Goal: Task Accomplishment & Management: Manage account settings

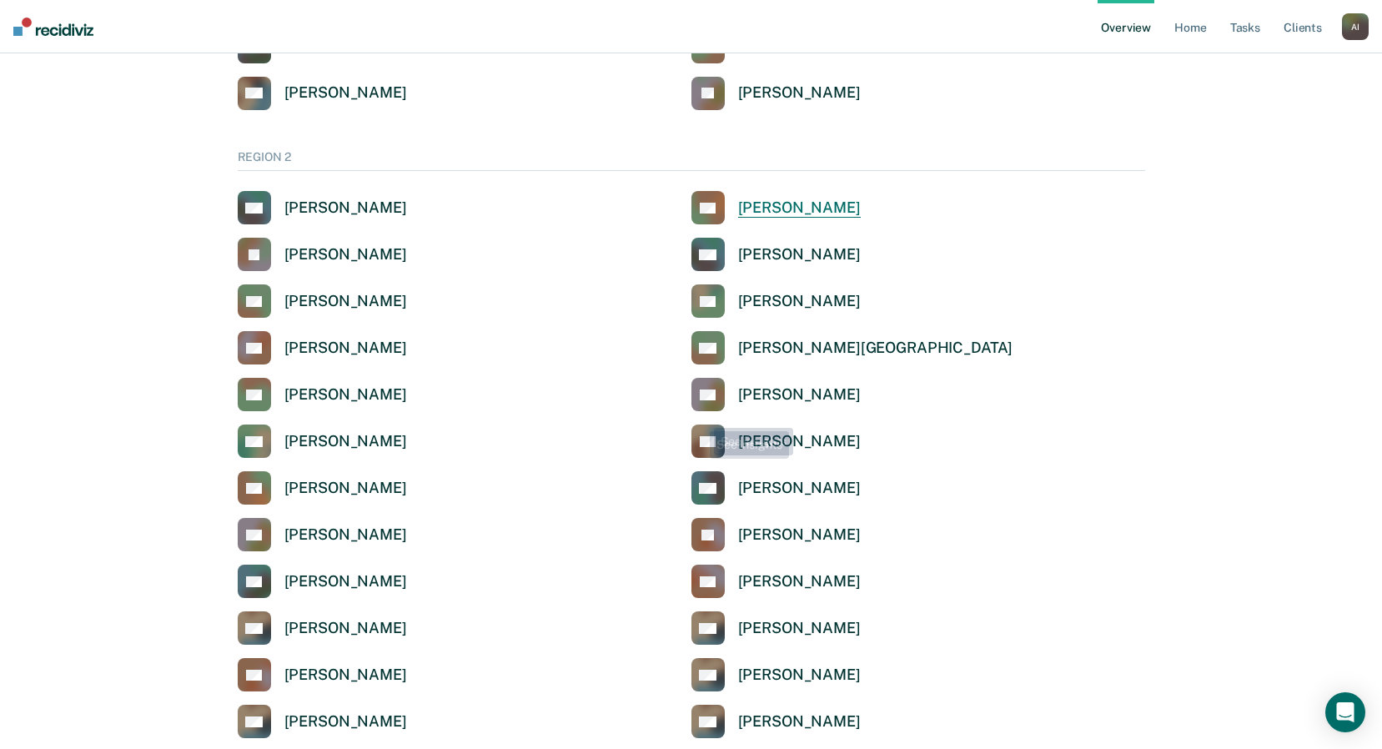
scroll to position [1168, 0]
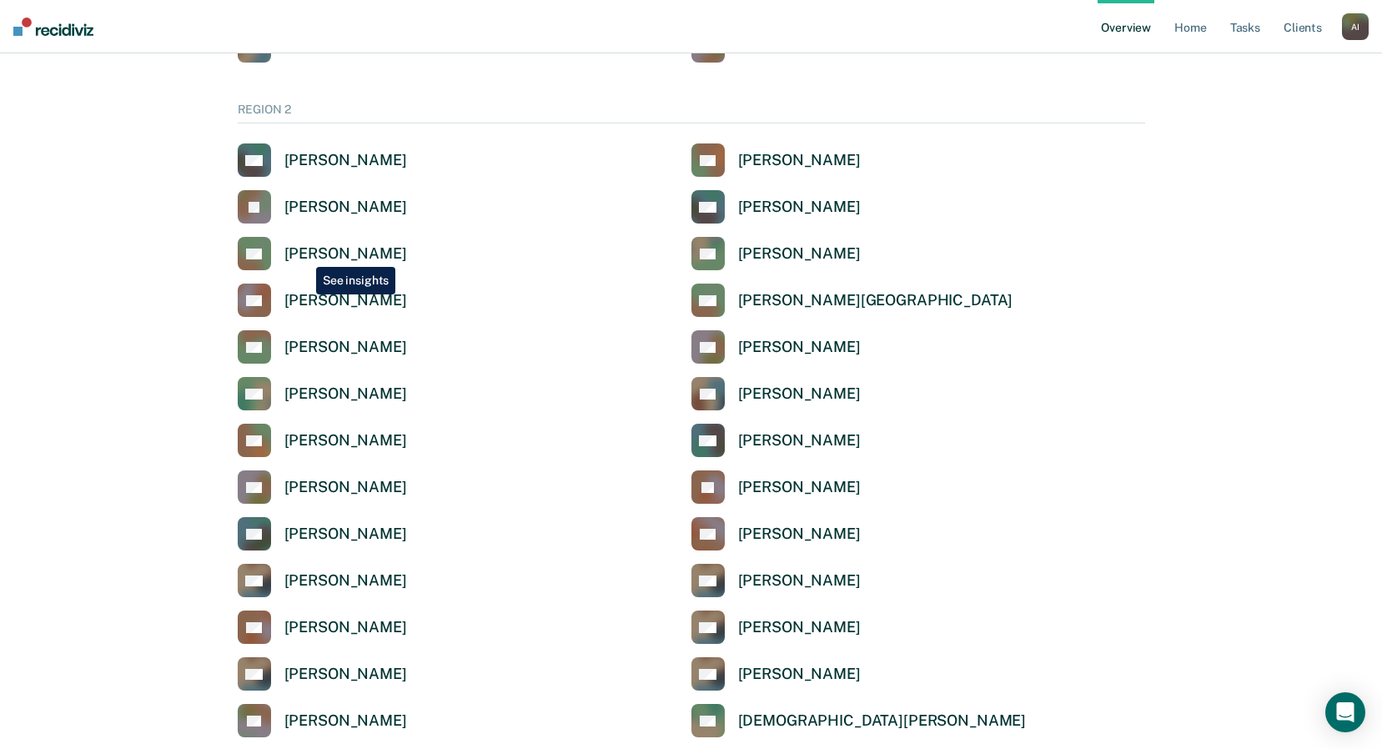
click at [304, 254] on div "[PERSON_NAME]" at bounding box center [345, 253] width 123 height 19
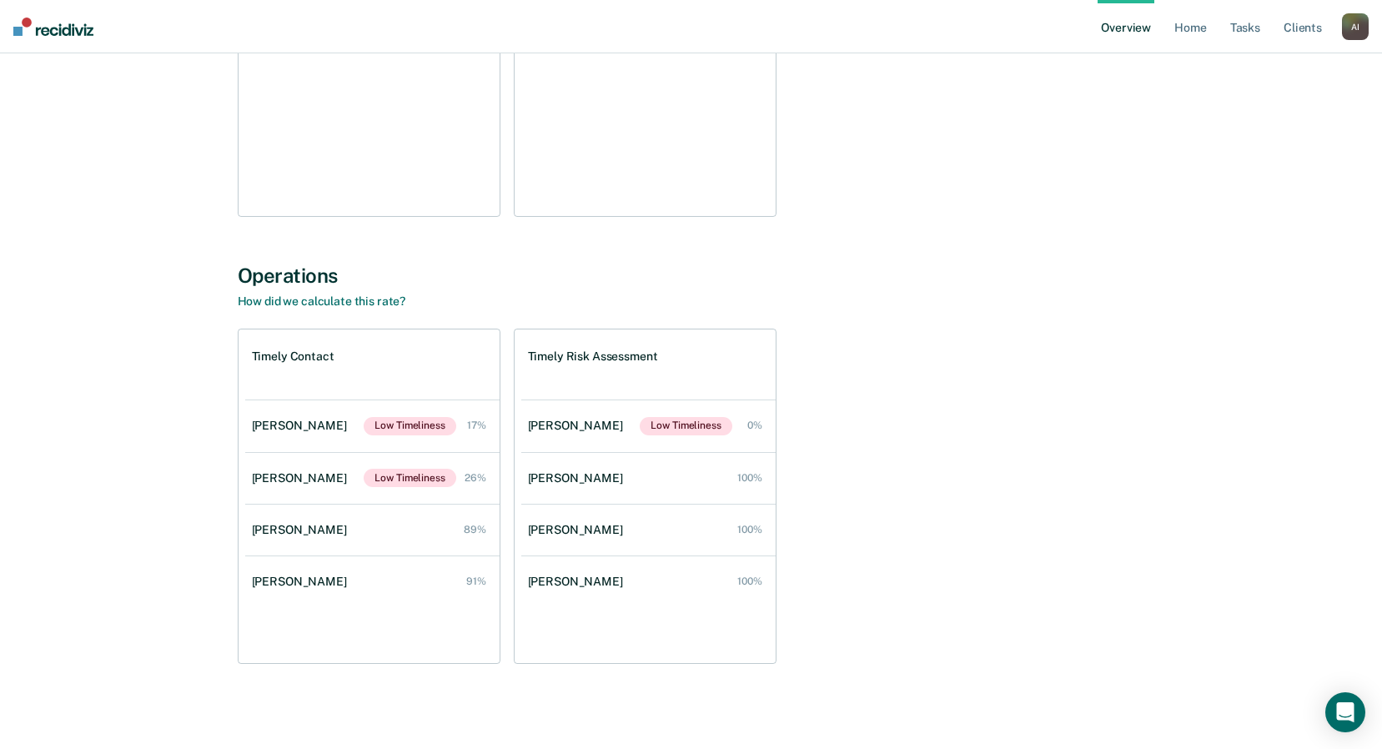
scroll to position [394, 0]
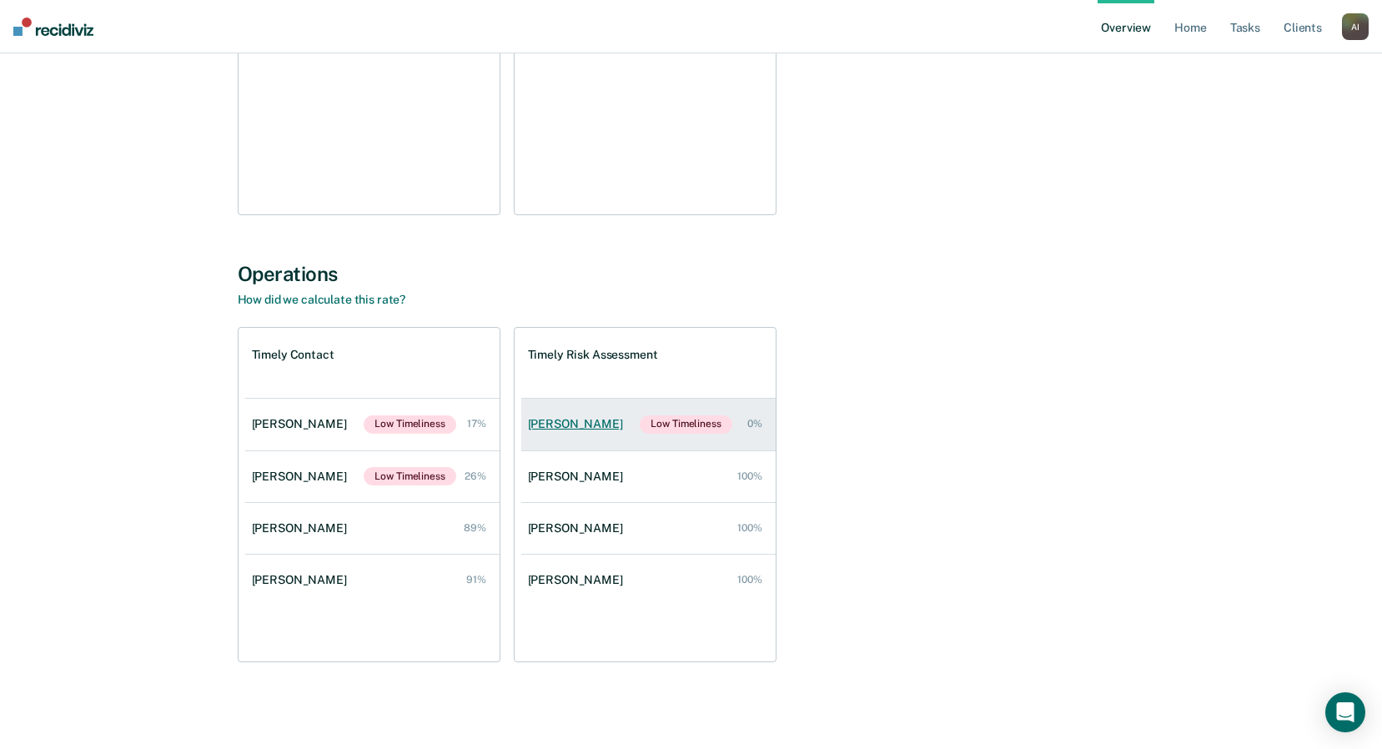
click at [576, 434] on link "[PERSON_NAME] Low Timeliness 0%" at bounding box center [648, 425] width 254 height 52
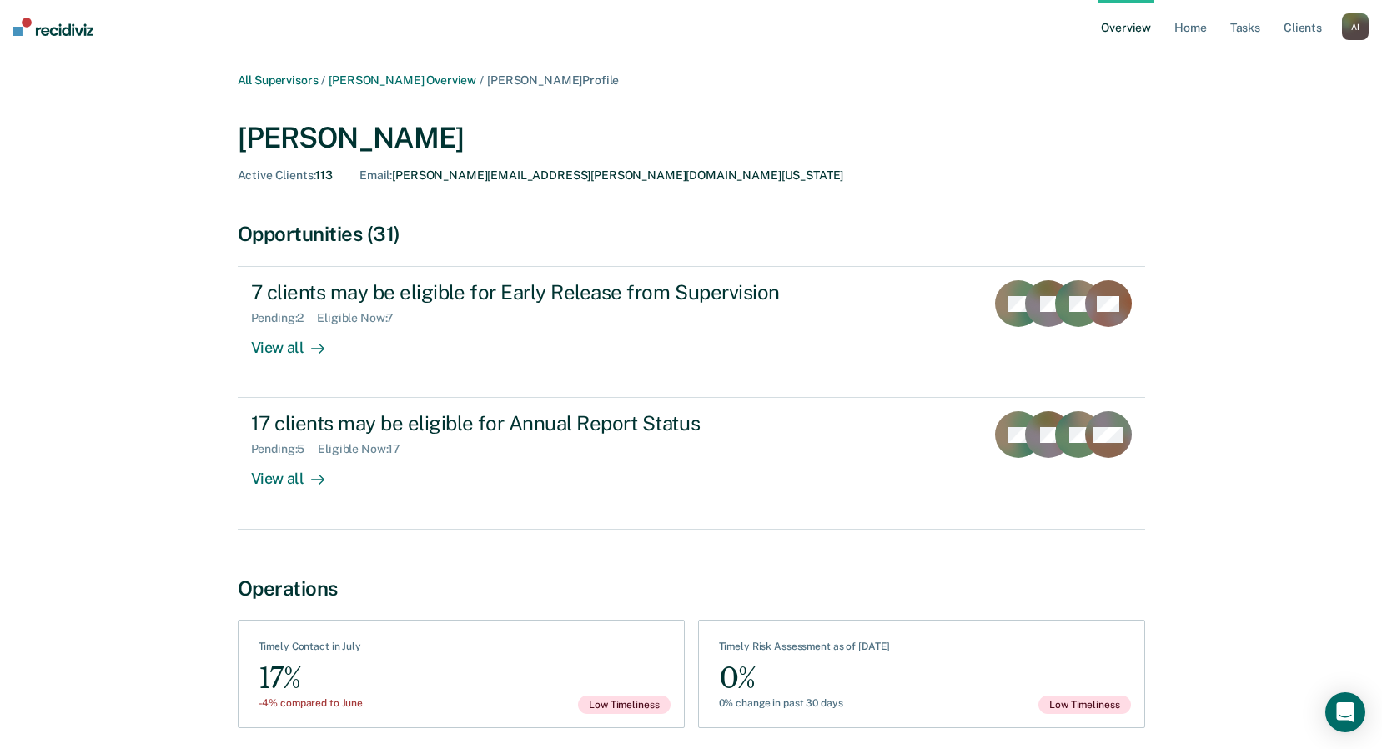
scroll to position [66, 0]
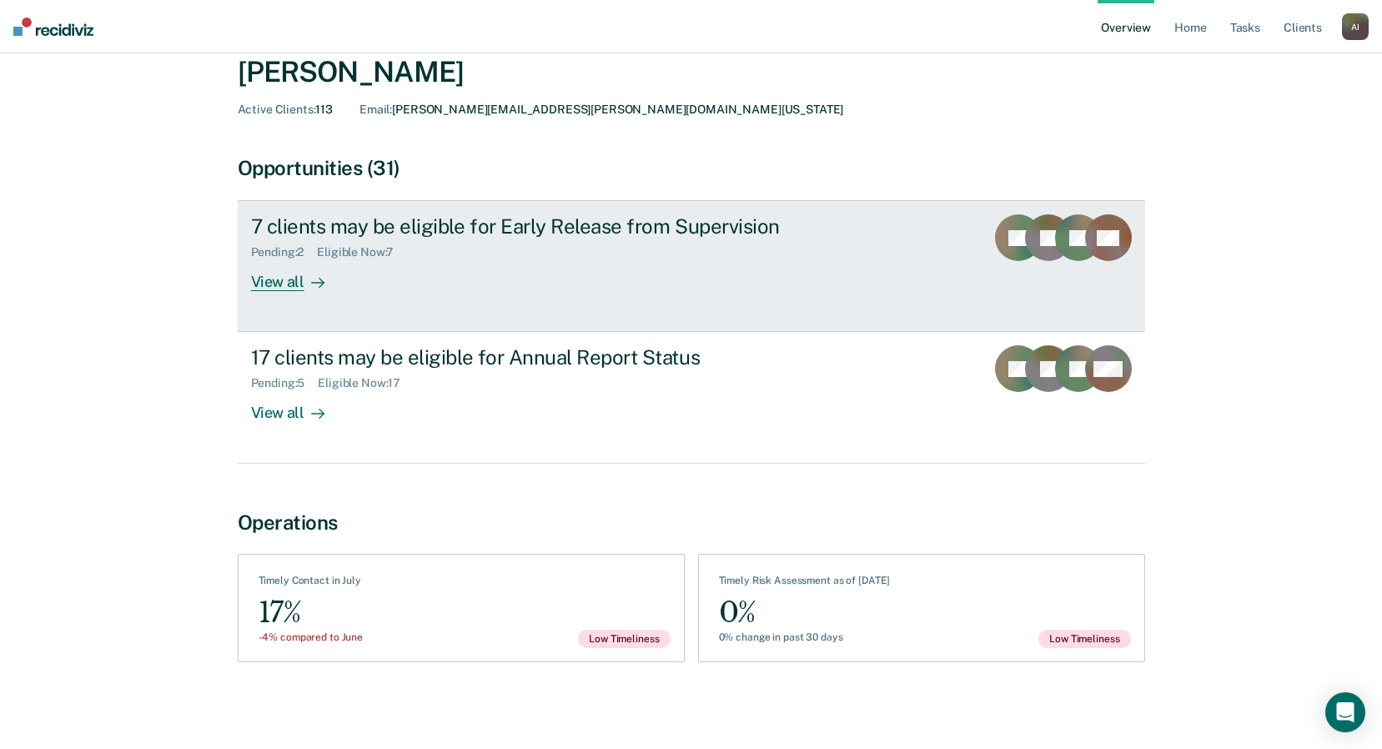
click at [293, 285] on div "View all" at bounding box center [297, 275] width 93 height 33
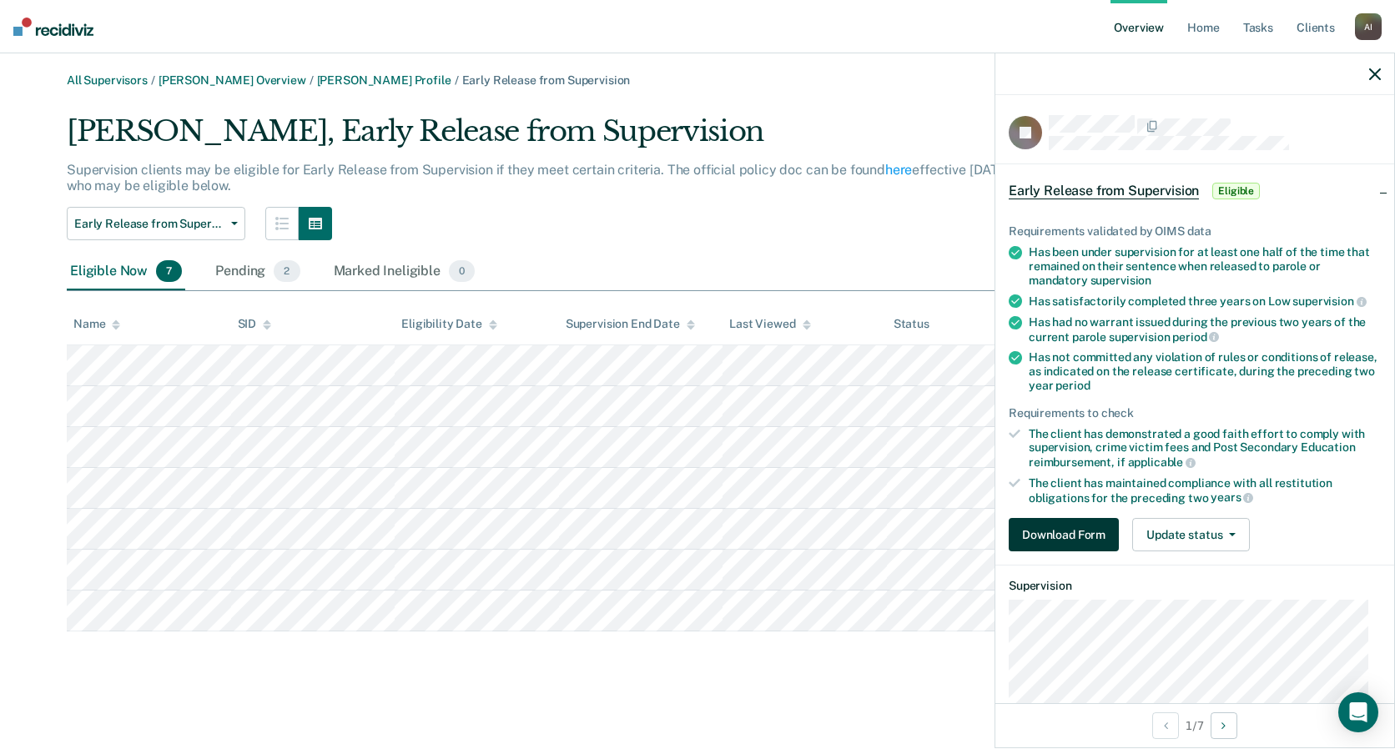
click at [993, 539] on button "Download Form" at bounding box center [1063, 534] width 110 height 33
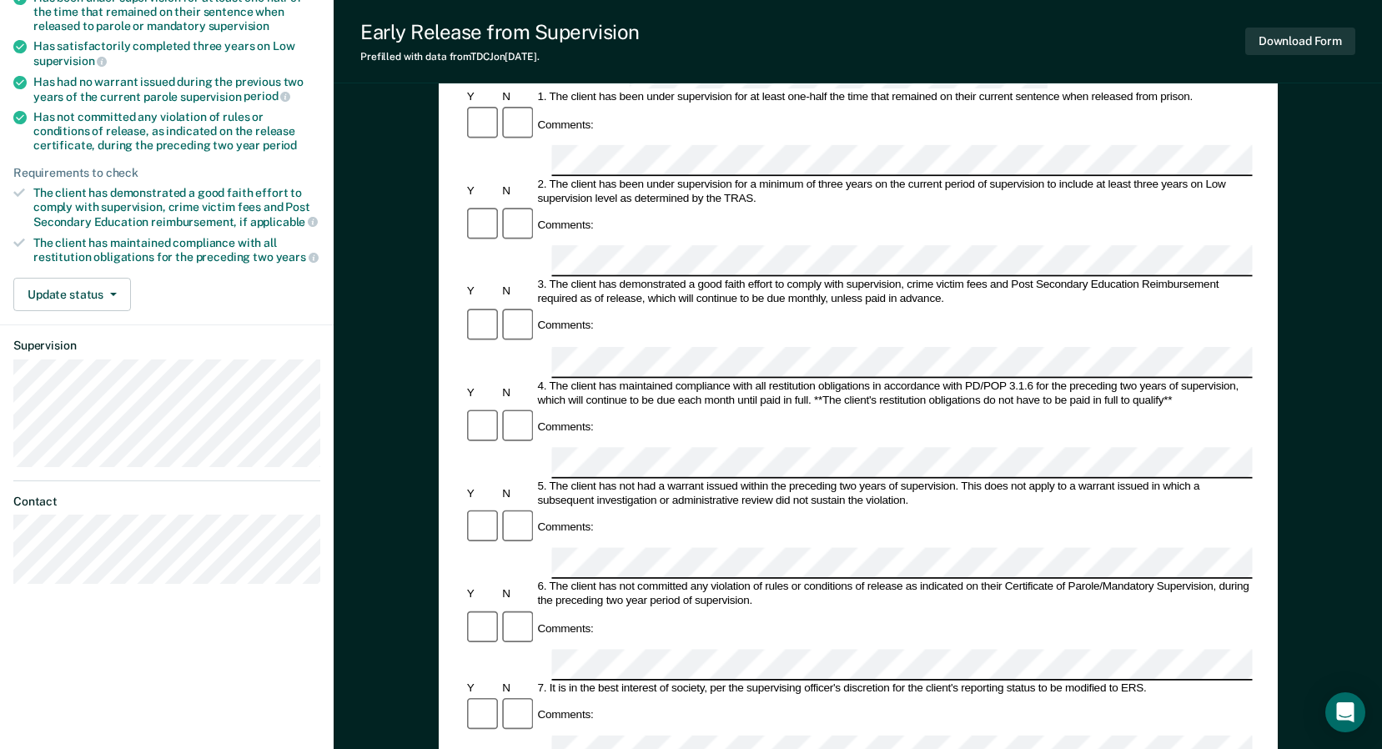
scroll to position [250, 0]
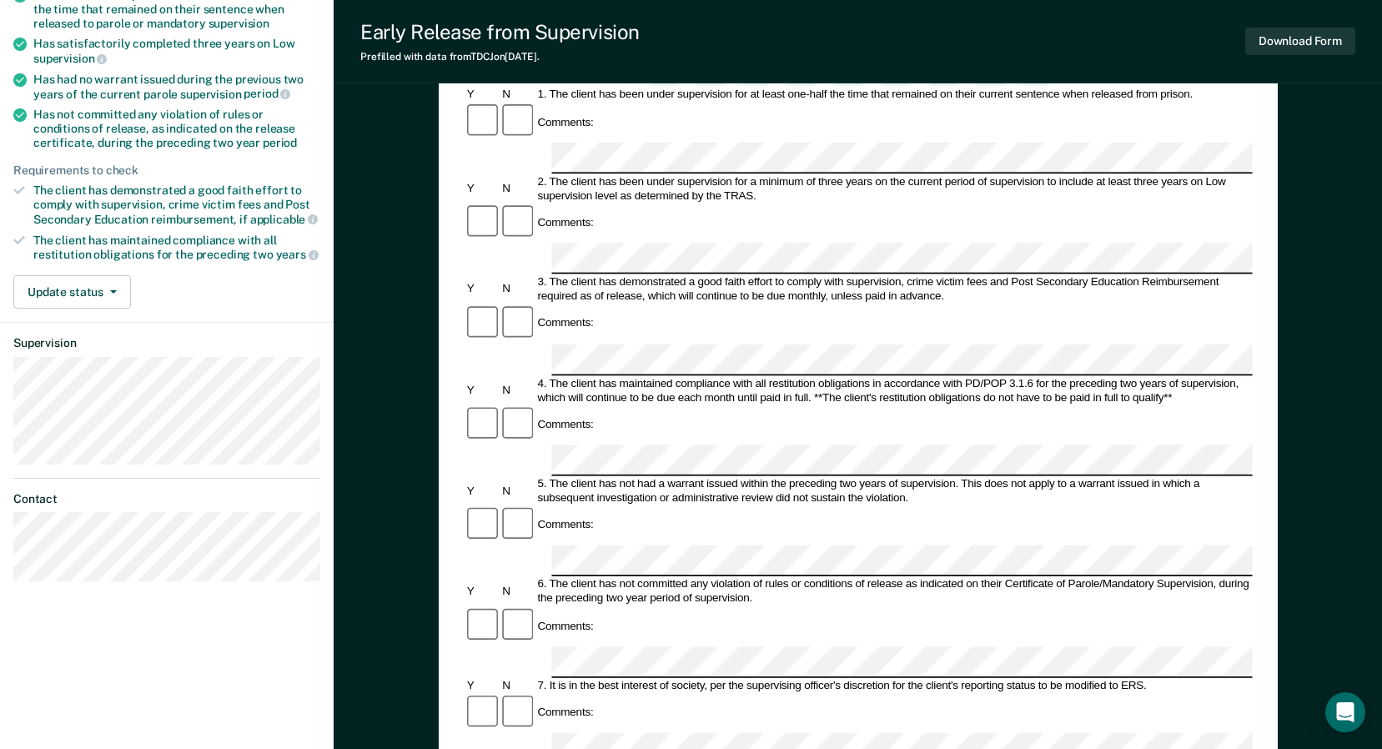
click at [666, 606] on div "Comments:" at bounding box center [858, 626] width 788 height 40
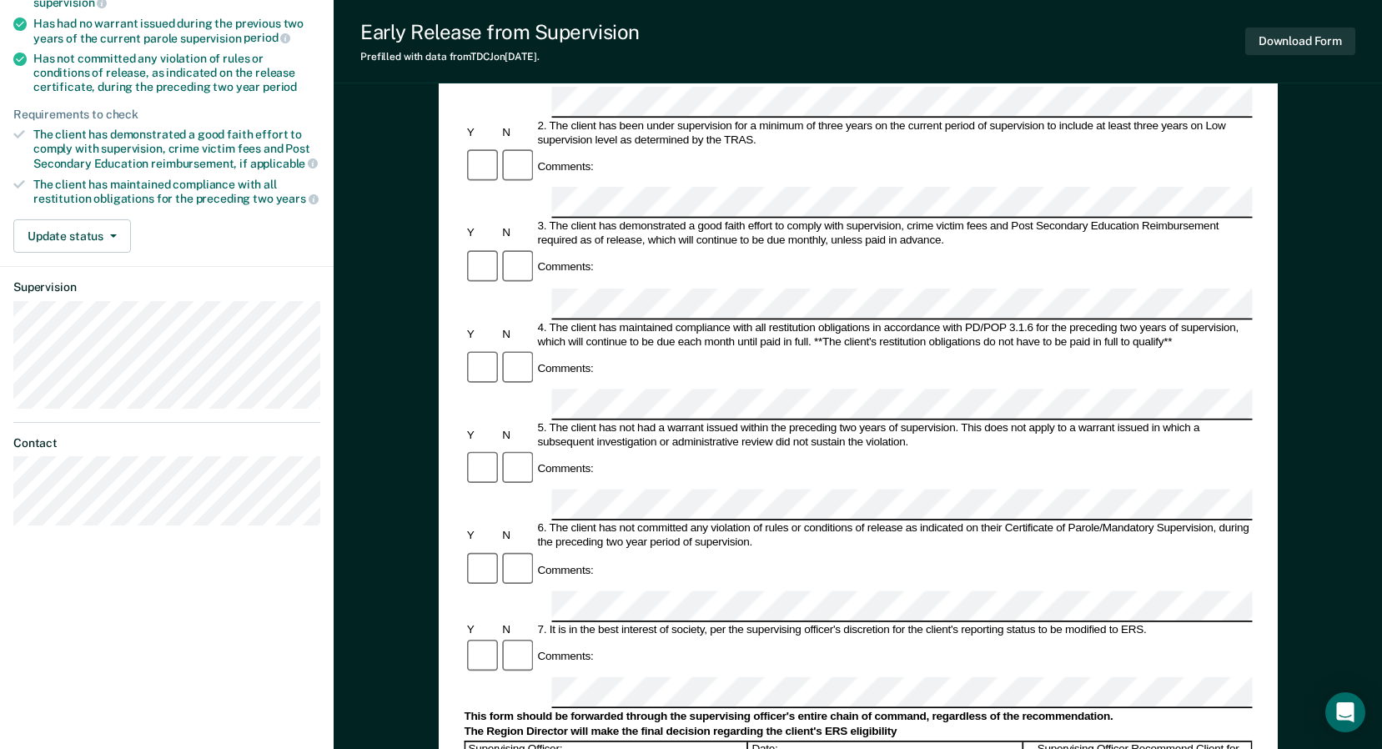
scroll to position [334, 0]
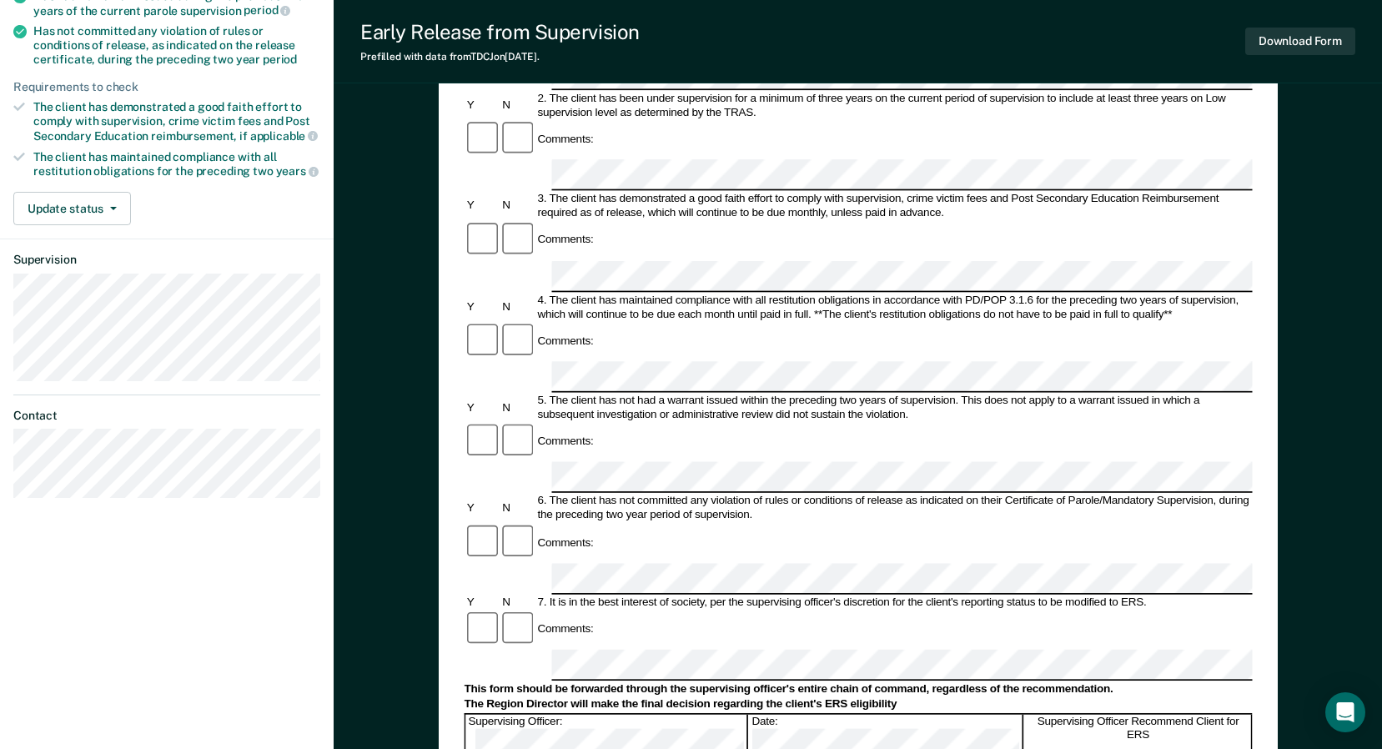
click at [259, 262] on dt "Supervision" at bounding box center [166, 260] width 307 height 14
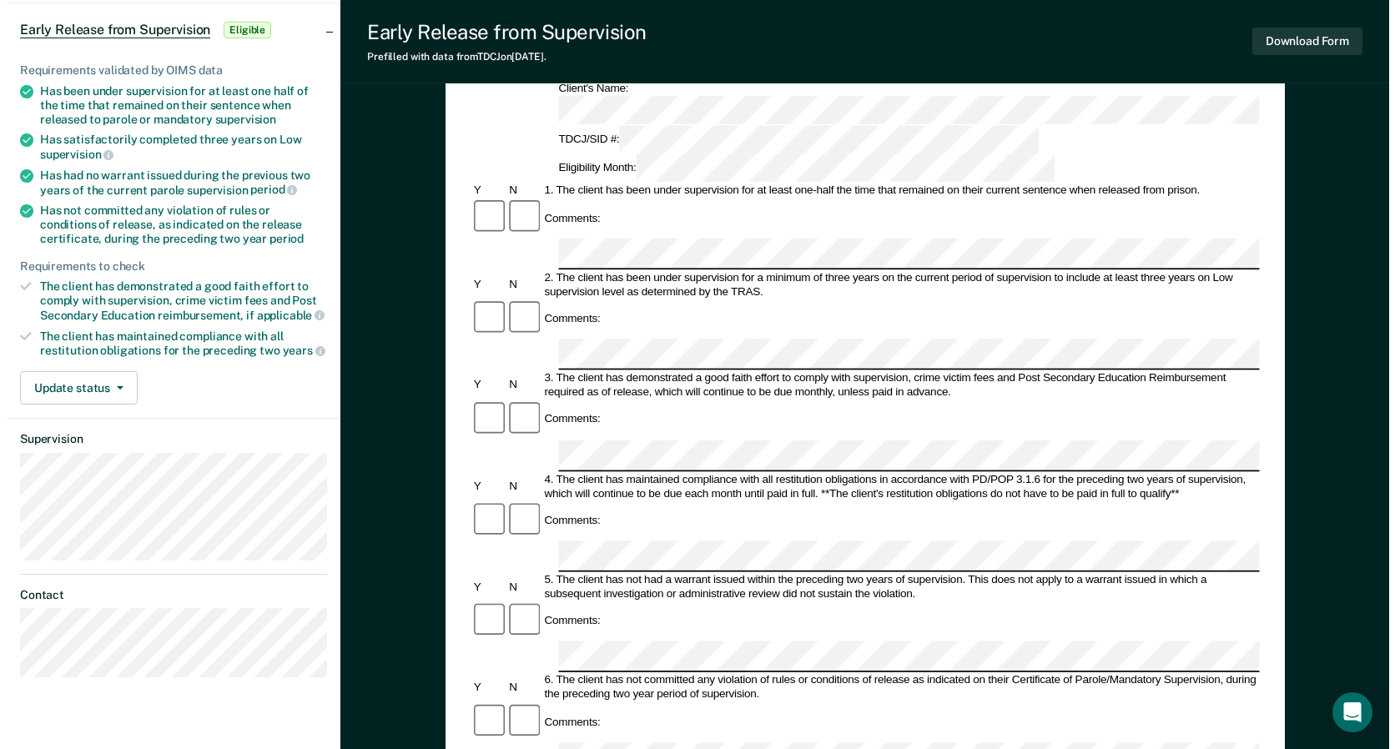
scroll to position [0, 0]
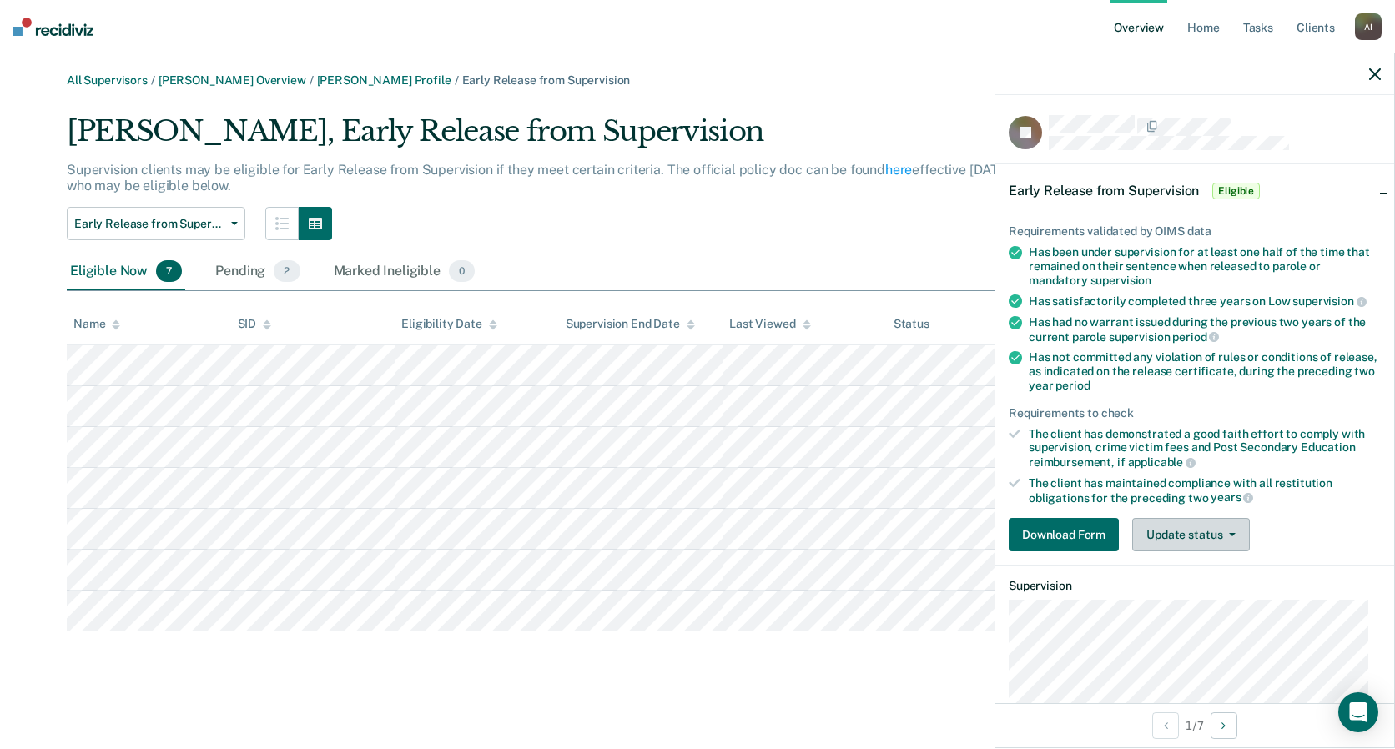
click at [993, 529] on button "Update status" at bounding box center [1191, 534] width 118 height 33
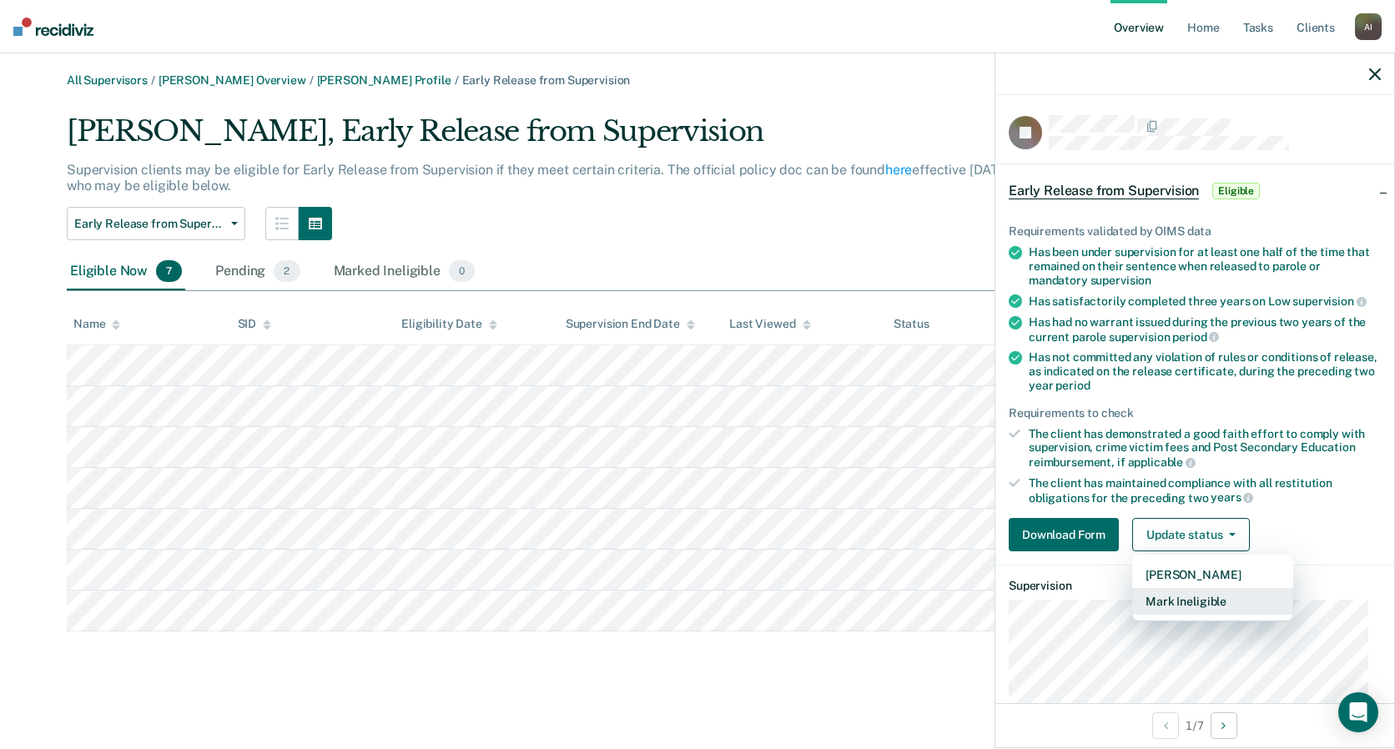
click at [993, 600] on button "Mark Ineligible" at bounding box center [1212, 601] width 161 height 27
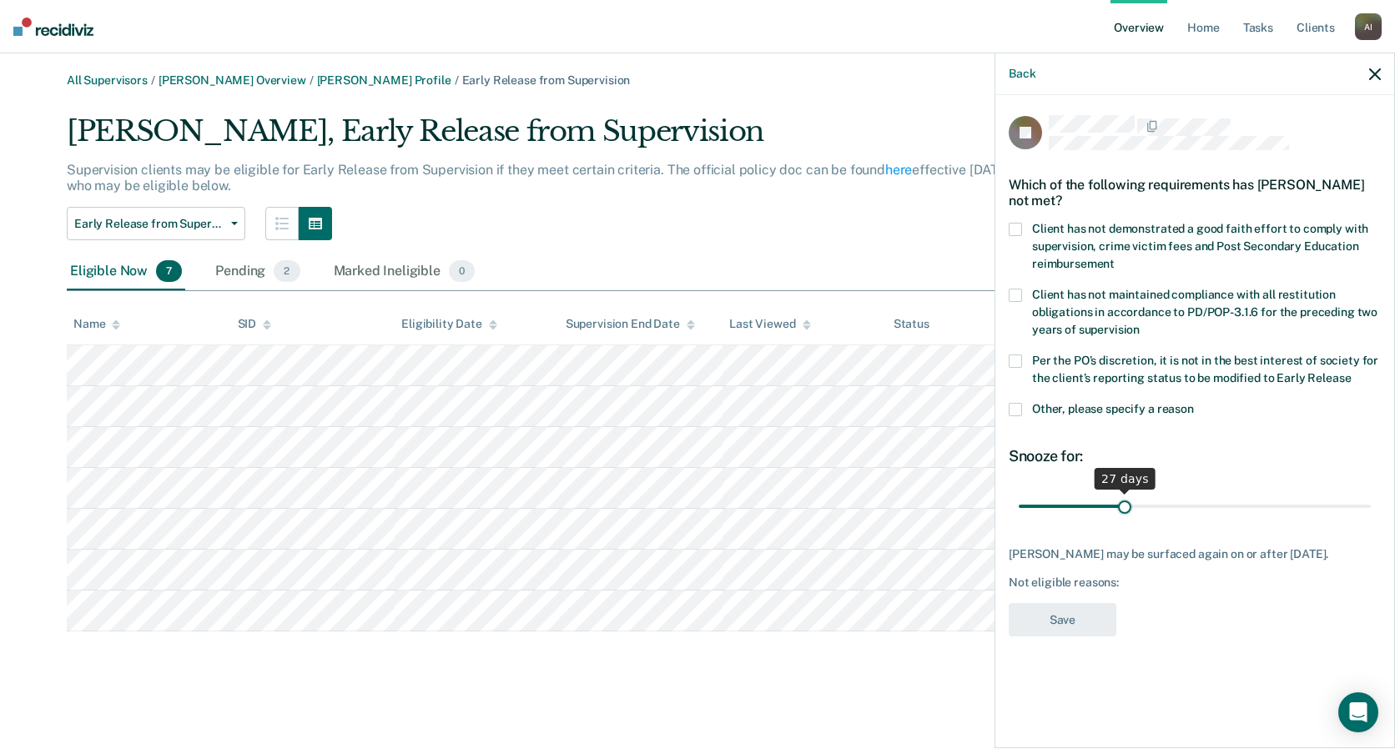
drag, startPoint x: 1132, startPoint y: 510, endPoint x: 1125, endPoint y: 503, distance: 9.4
type input "27"
click at [993, 503] on input "range" at bounding box center [1194, 505] width 352 height 29
click at [993, 407] on span at bounding box center [1014, 409] width 13 height 13
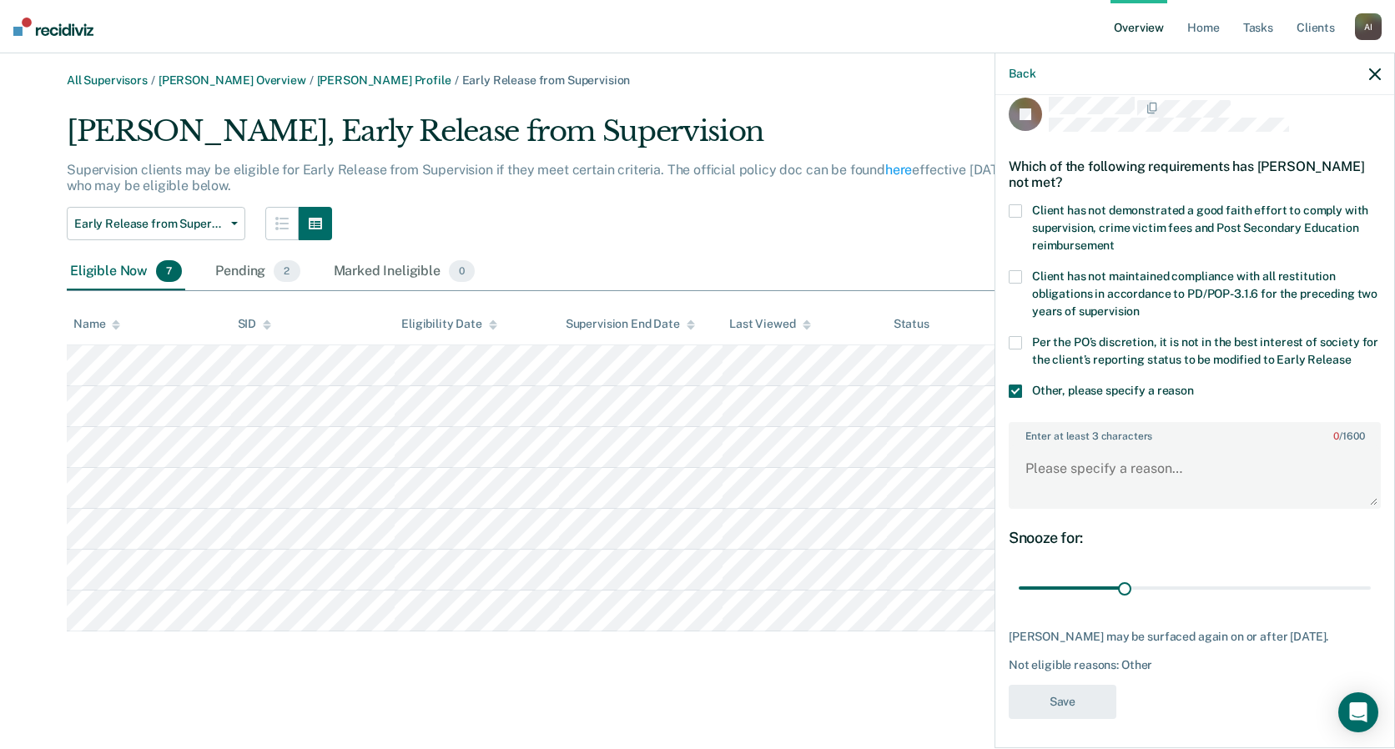
scroll to position [35, 0]
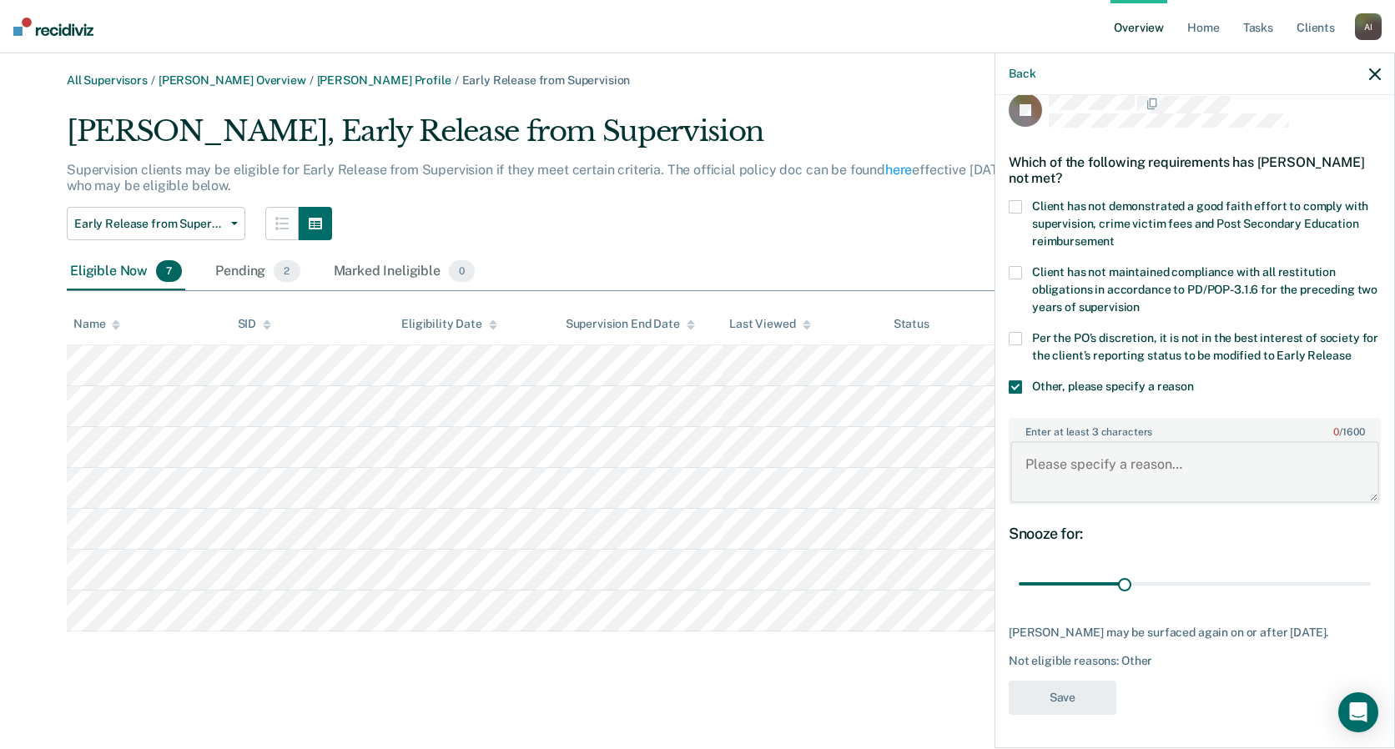
click at [993, 459] on textarea "Enter at least 3 characters 0 / 1600" at bounding box center [1194, 472] width 369 height 62
type textarea "ASDA"
drag, startPoint x: 1183, startPoint y: 569, endPoint x: 1217, endPoint y: 557, distance: 36.1
type input "53"
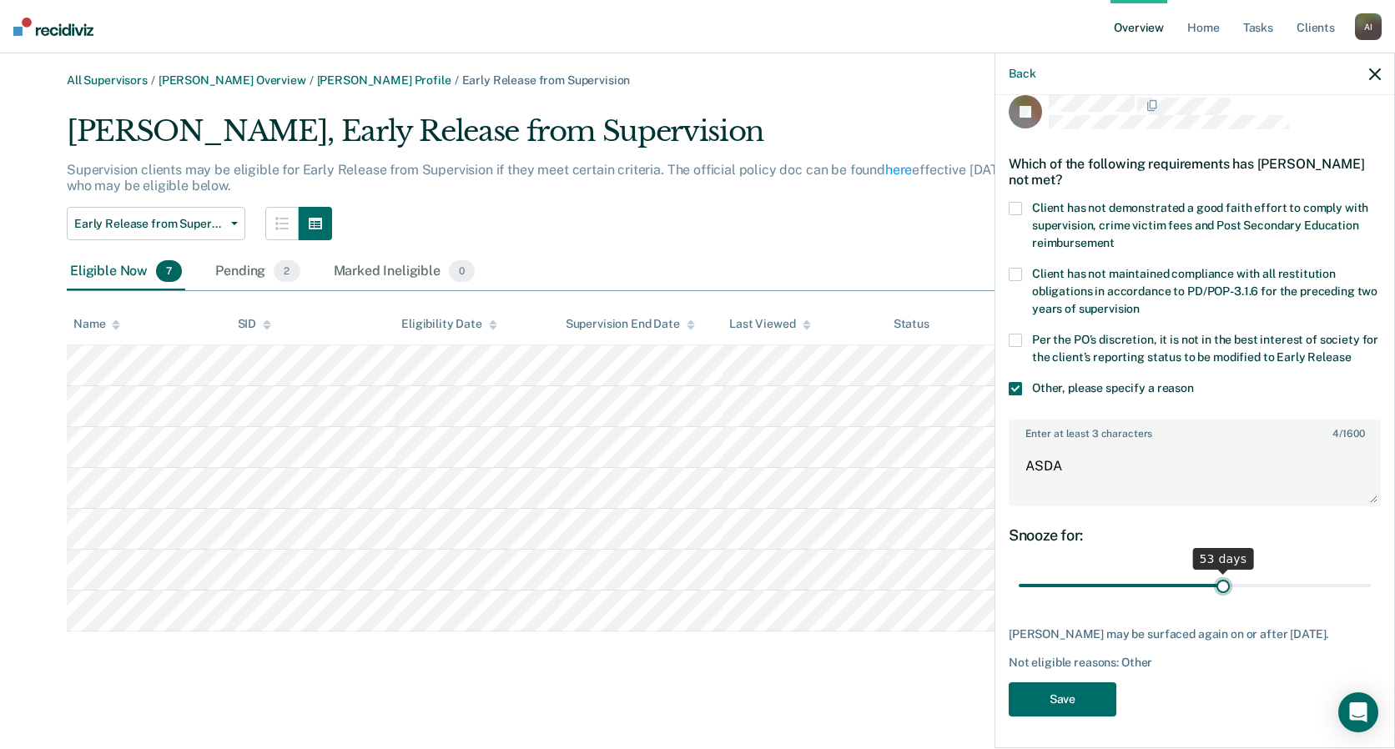
click at [993, 571] on input "range" at bounding box center [1194, 585] width 352 height 29
click at [993, 390] on span at bounding box center [1014, 388] width 13 height 13
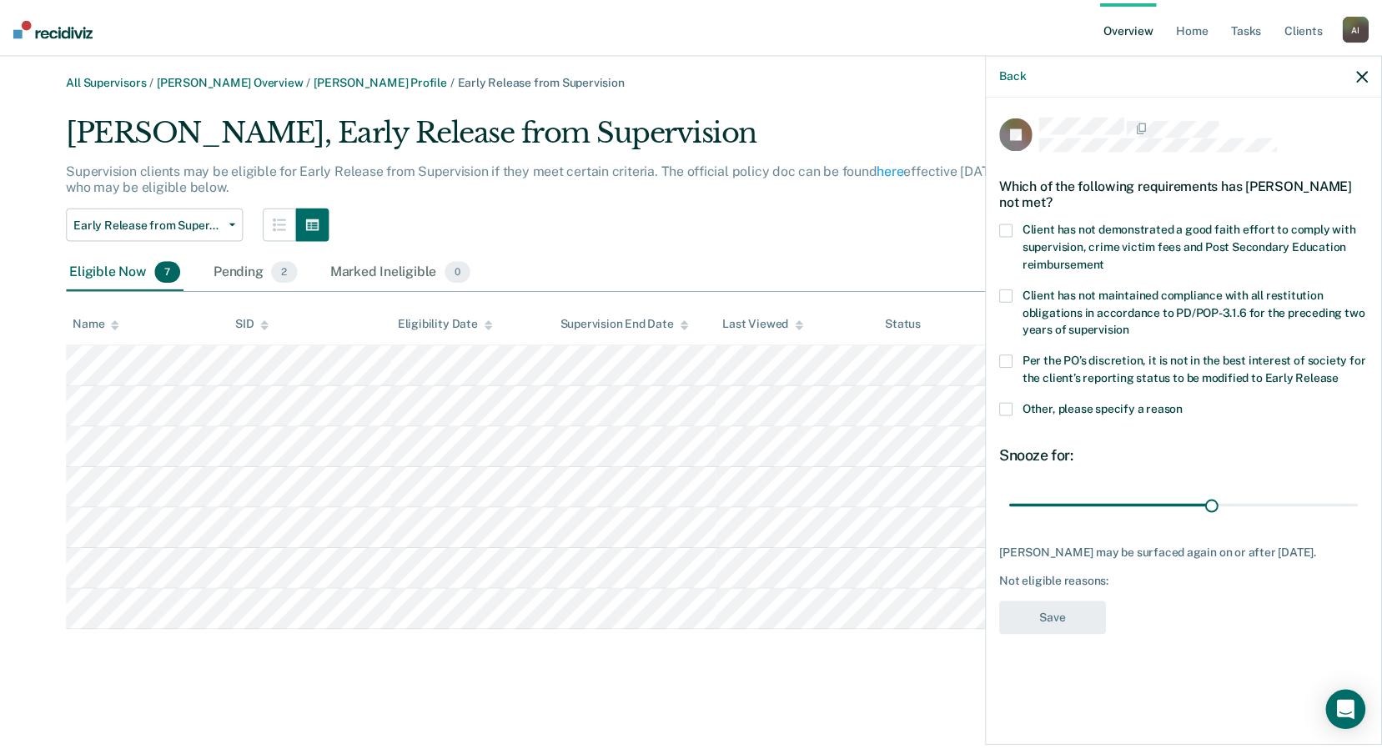
scroll to position [0, 0]
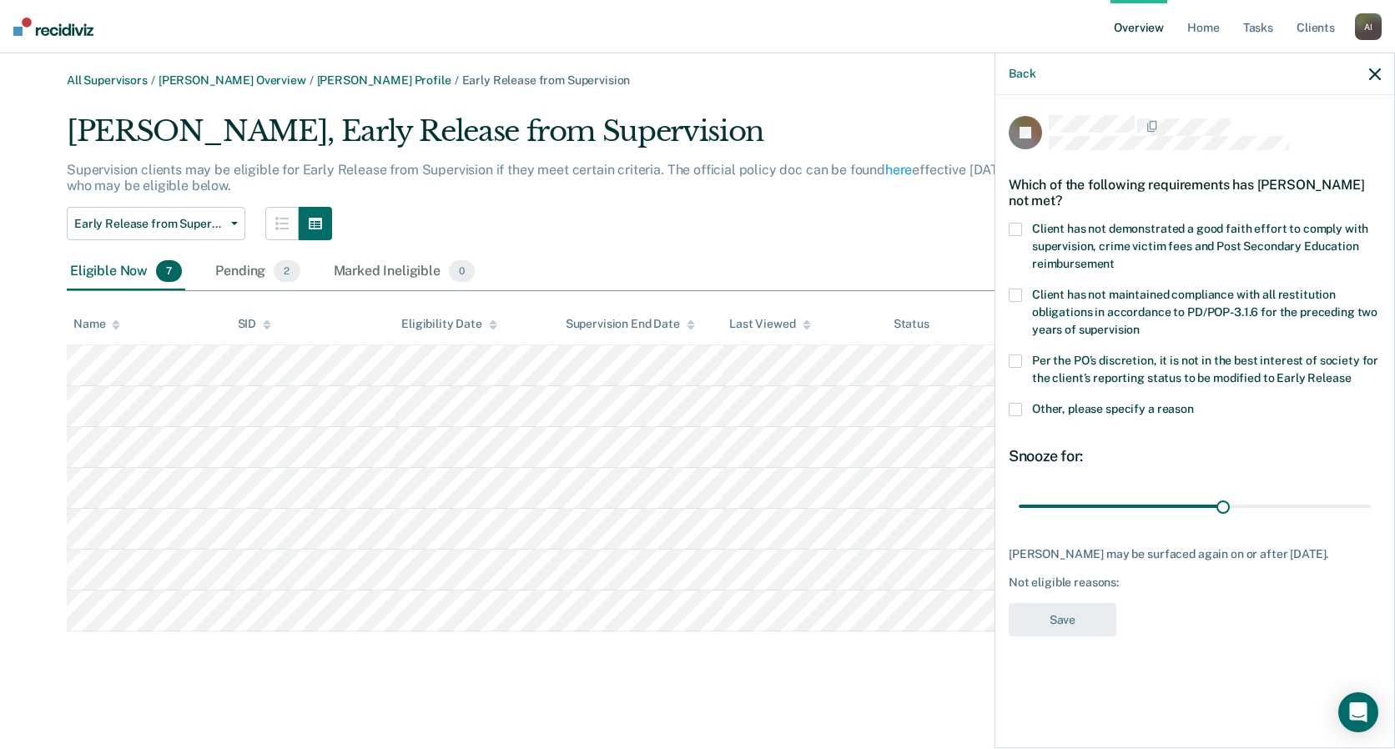
click at [993, 75] on icon "button" at bounding box center [1375, 74] width 12 height 12
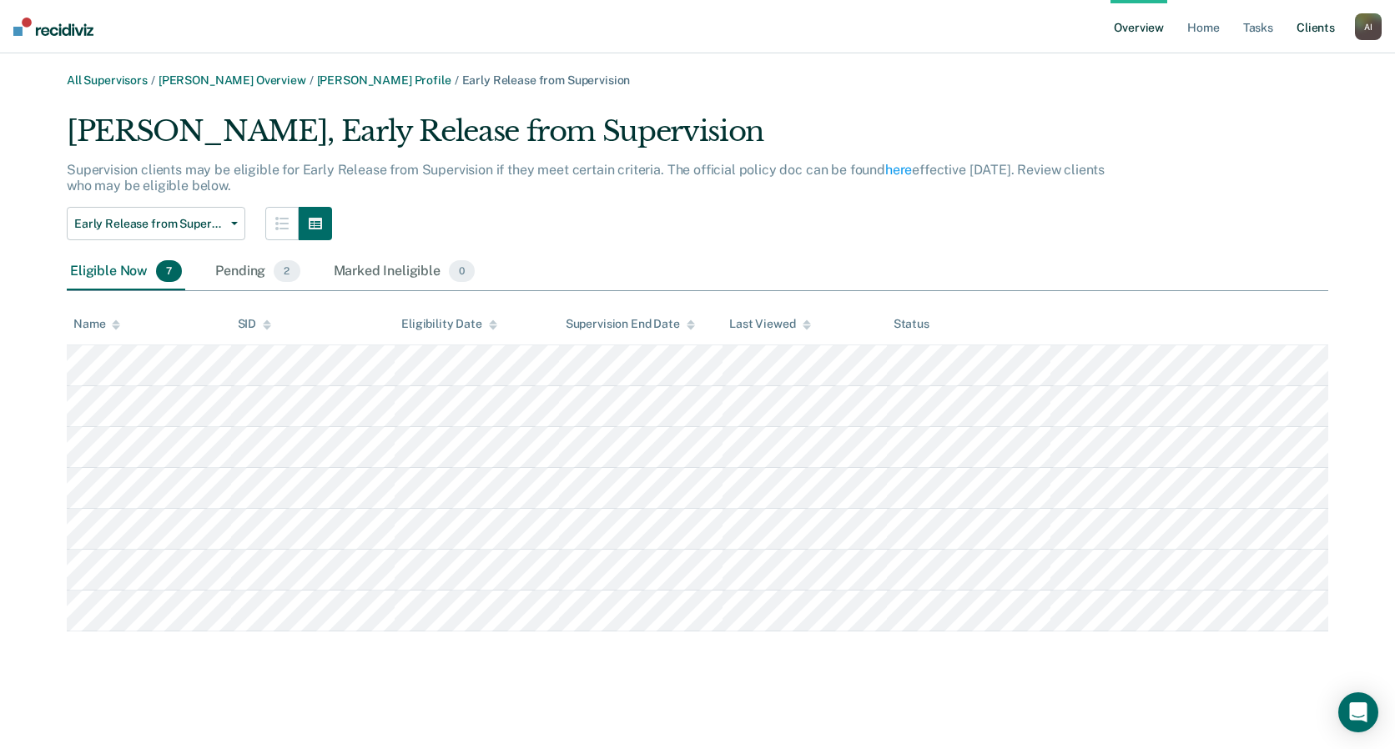
click at [993, 20] on link "Client s" at bounding box center [1315, 26] width 45 height 53
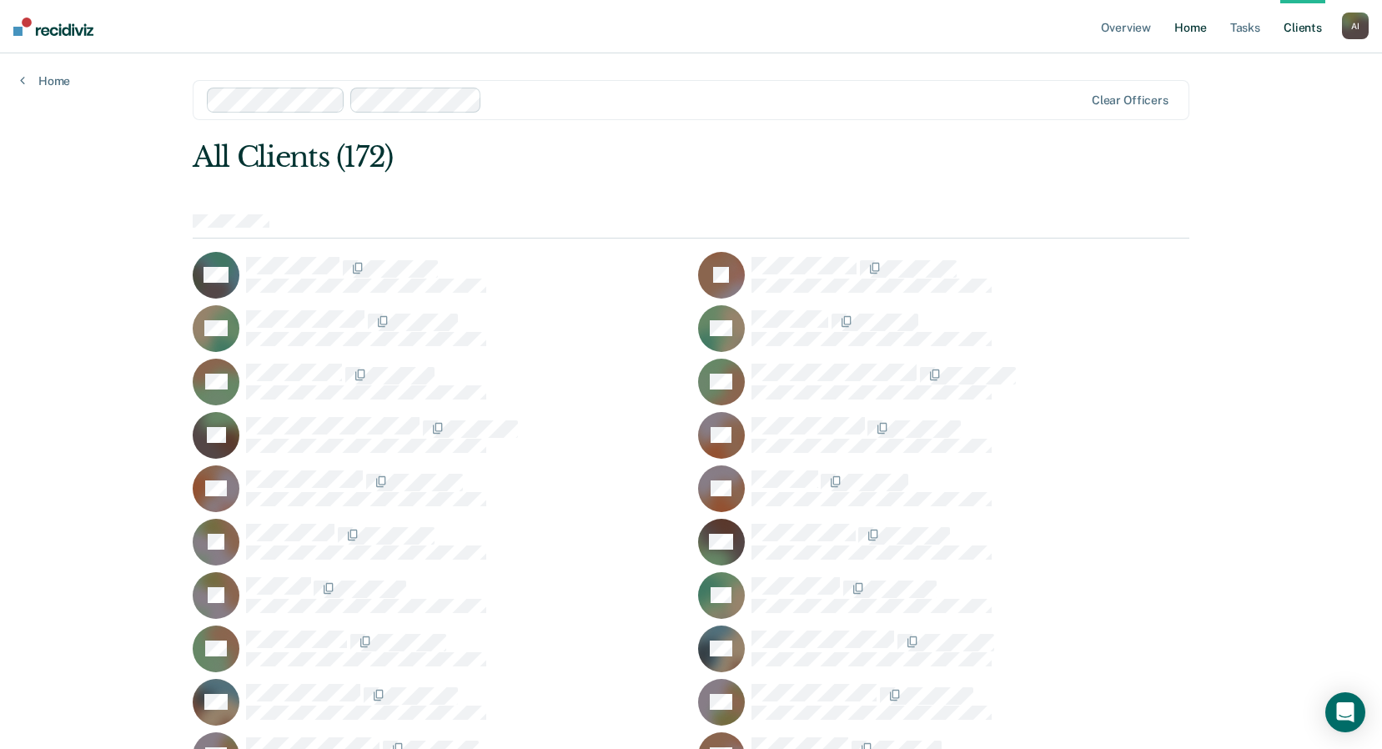
click at [993, 28] on link "Home" at bounding box center [1190, 26] width 38 height 53
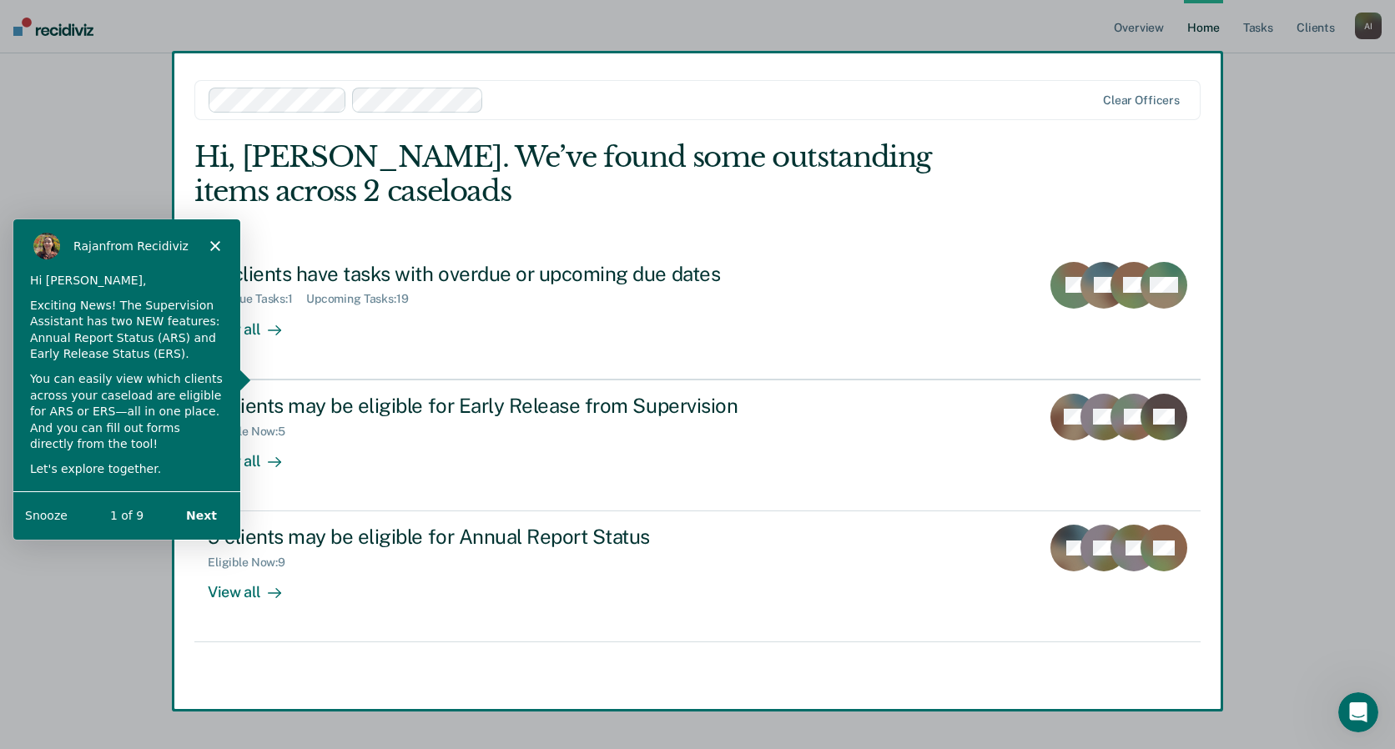
click at [45, 516] on button "Snooze" at bounding box center [45, 514] width 43 height 18
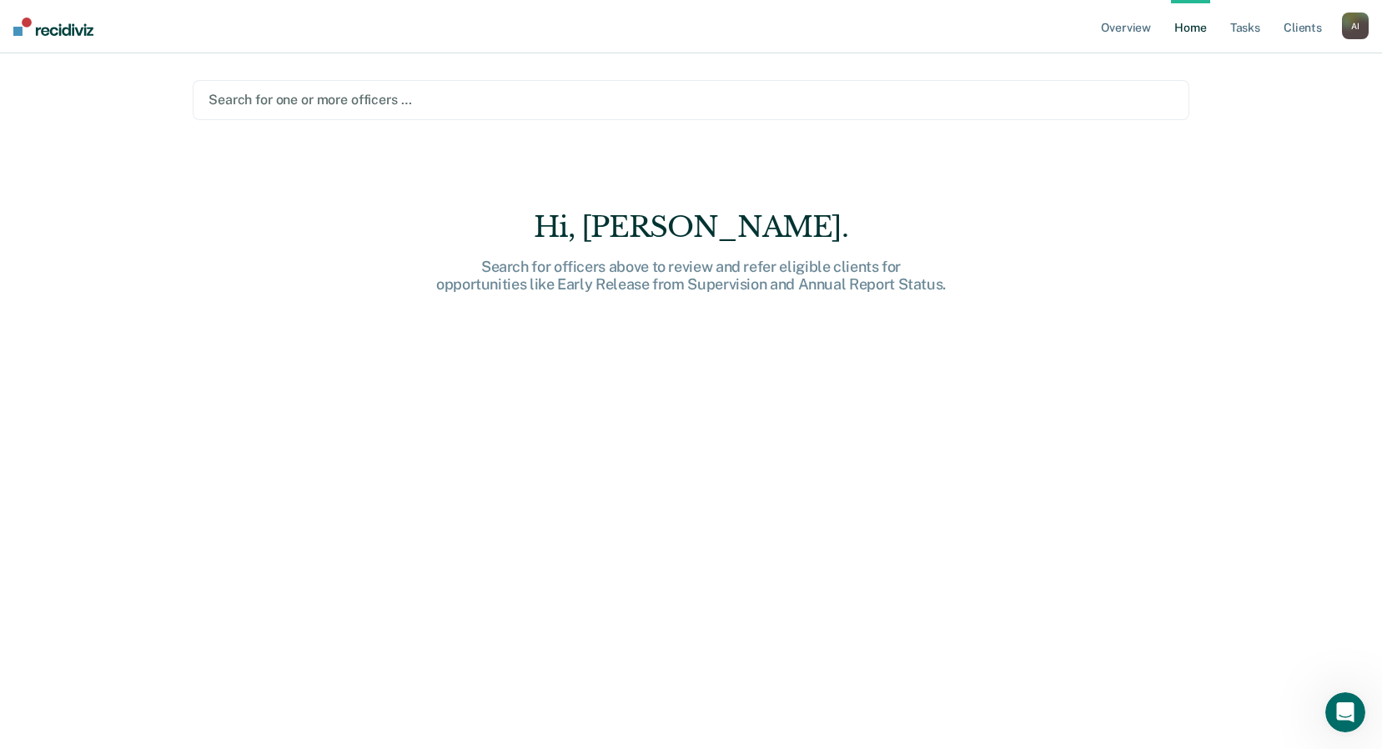
click at [314, 101] on div at bounding box center [691, 99] width 965 height 19
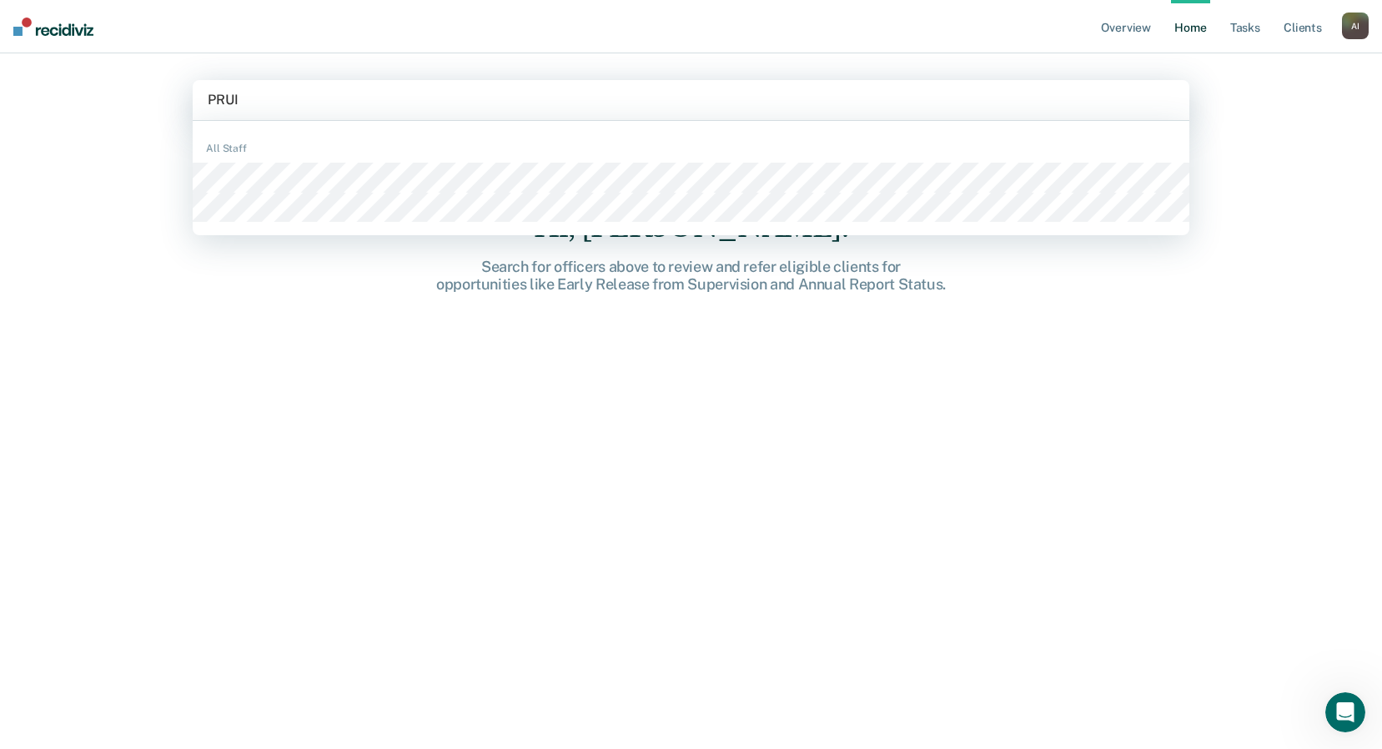
type input "PRU"
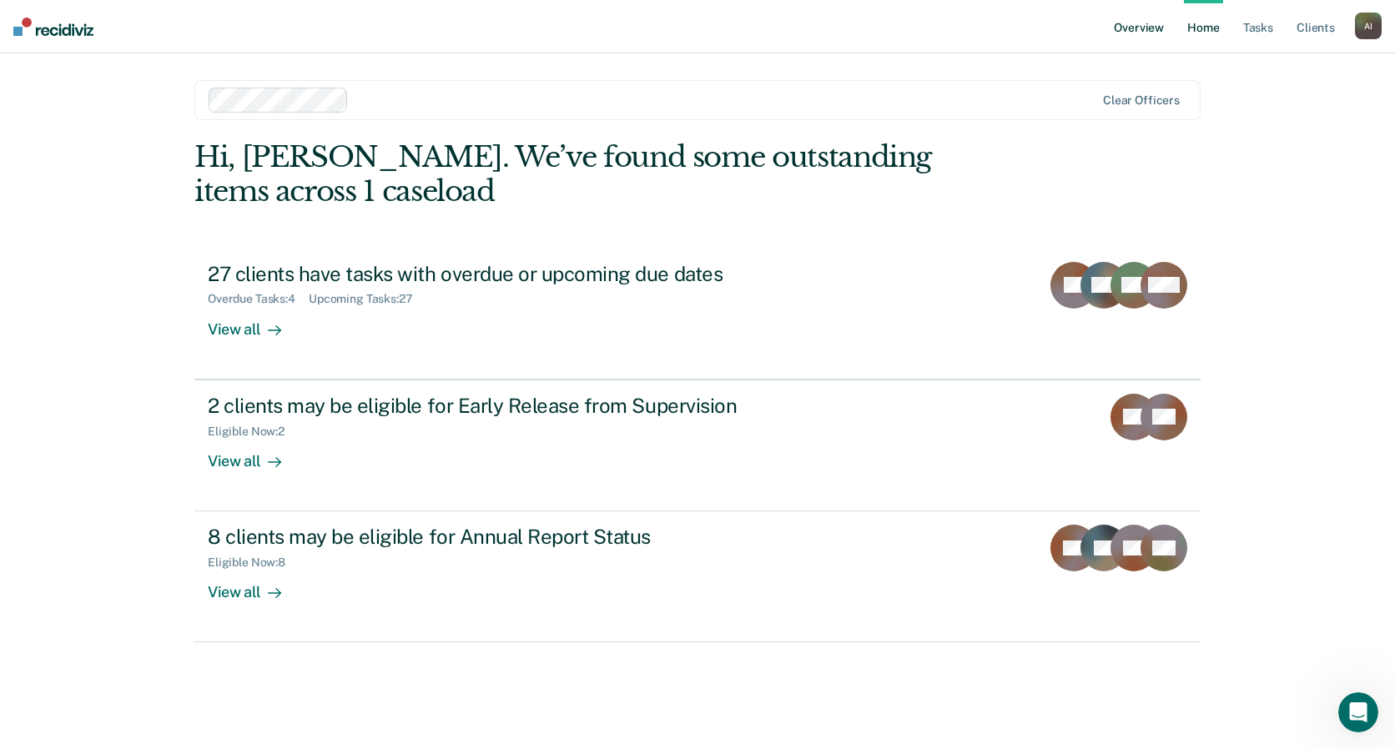
click at [993, 26] on link "Overview" at bounding box center [1138, 26] width 57 height 53
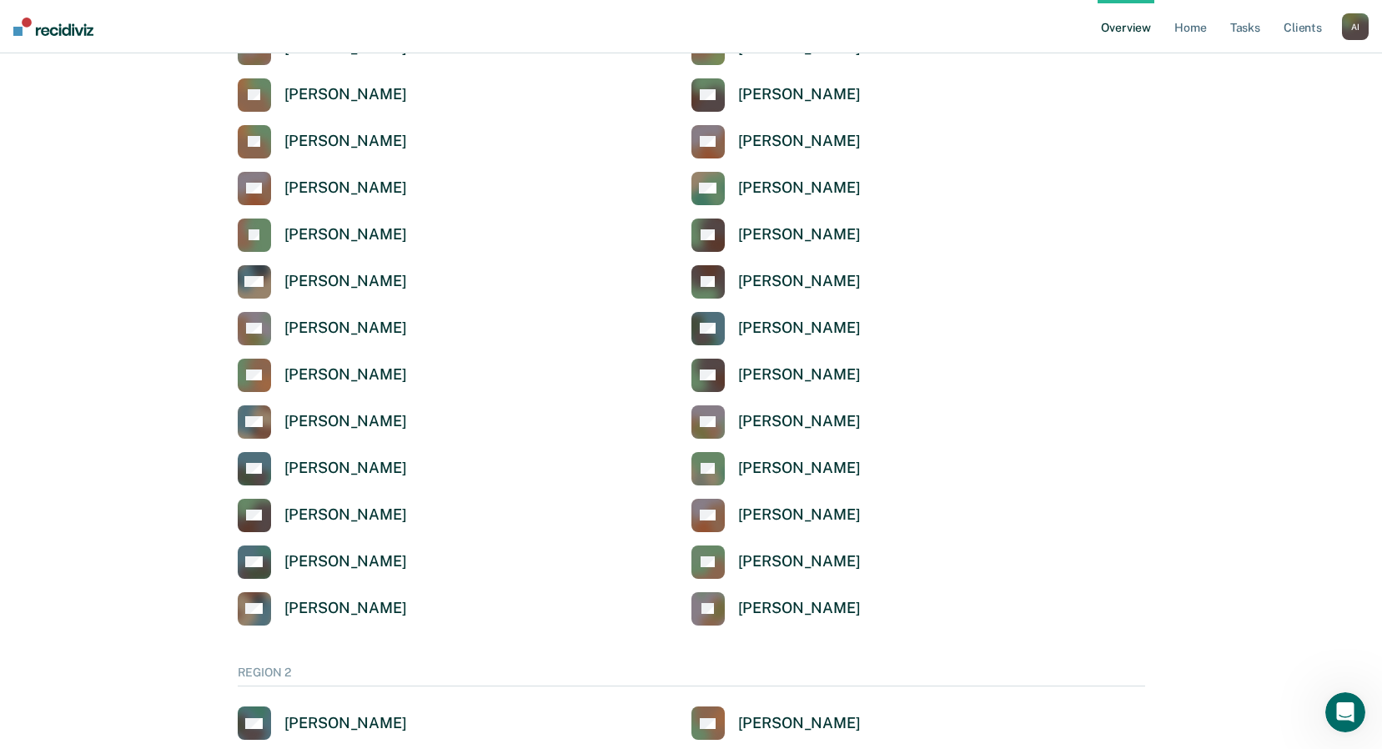
scroll to position [1514, 0]
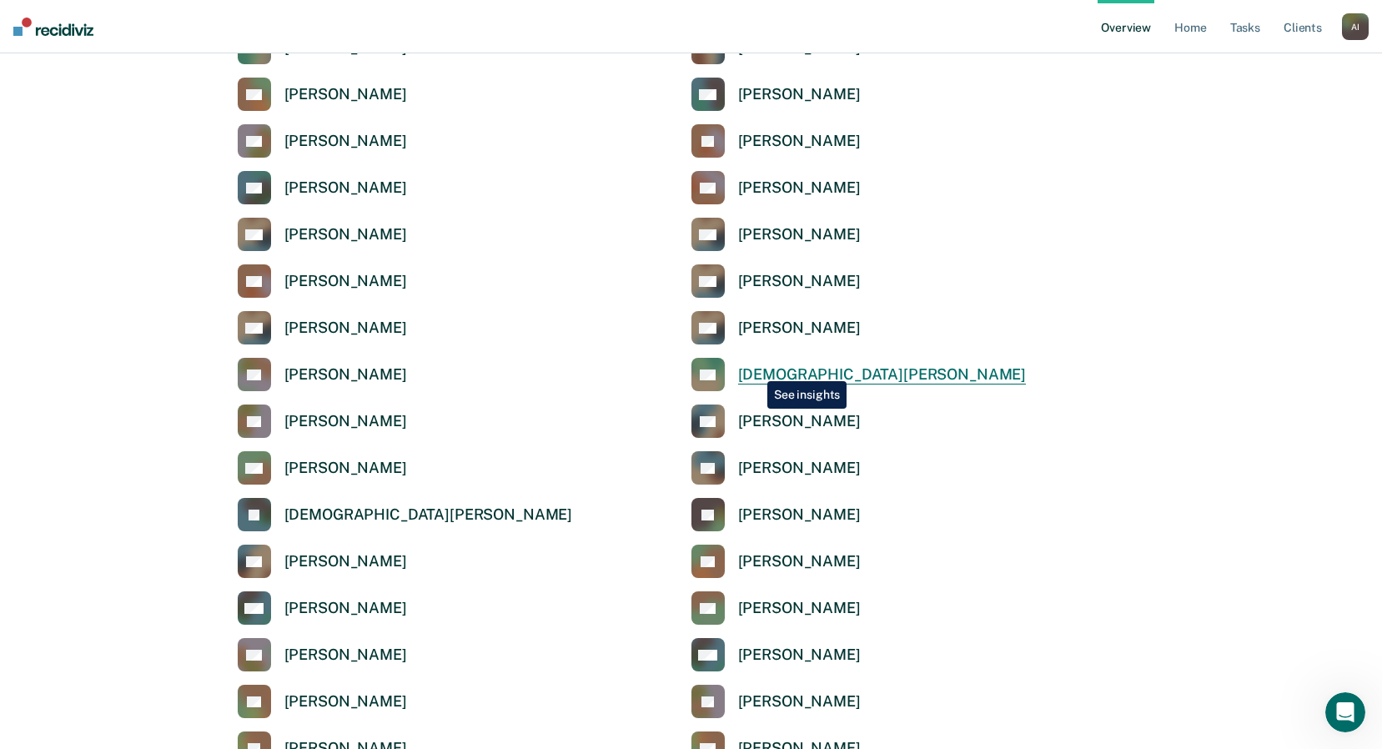
click at [755, 369] on div "[DEMOGRAPHIC_DATA][PERSON_NAME]" at bounding box center [882, 374] width 289 height 19
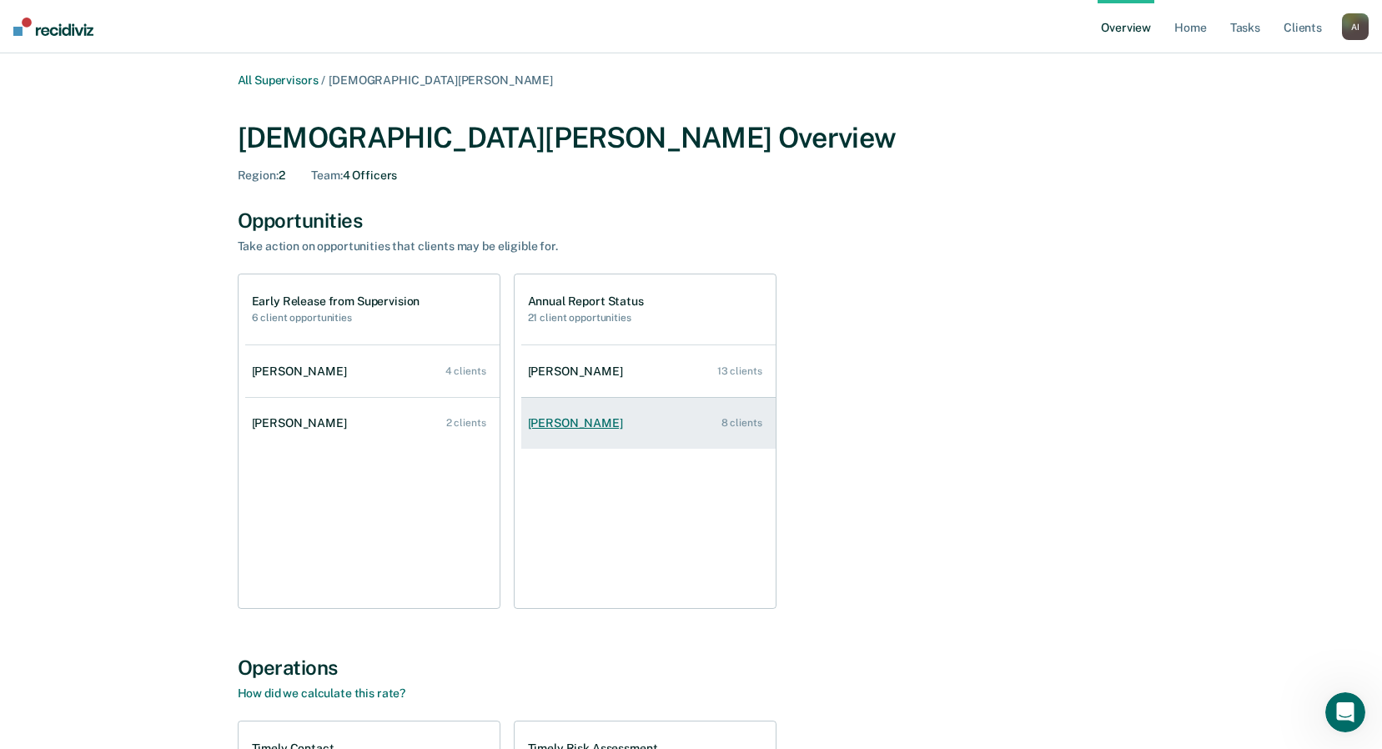
click at [603, 425] on div "[PERSON_NAME]" at bounding box center [579, 423] width 102 height 14
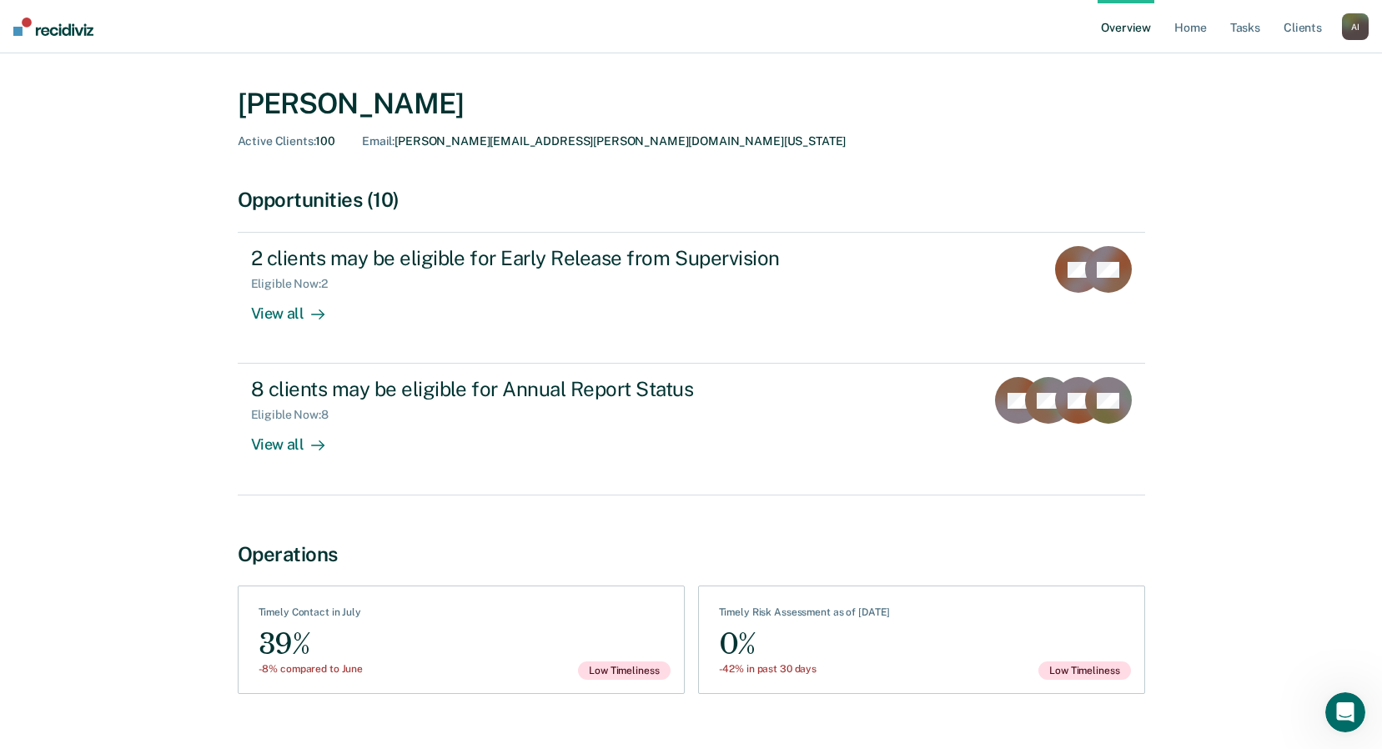
scroll to position [66, 0]
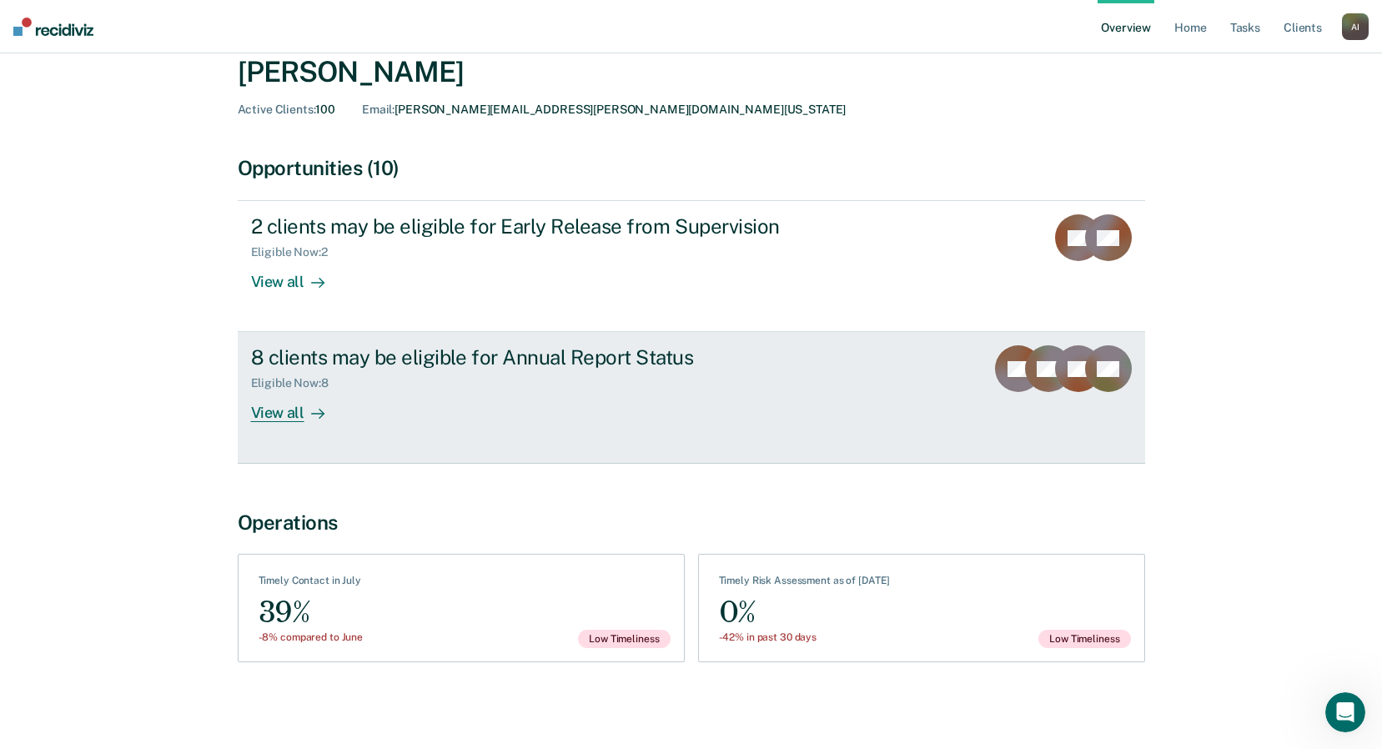
click at [581, 360] on div "8 clients may be eligible for Annual Report Status" at bounding box center [544, 357] width 586 height 24
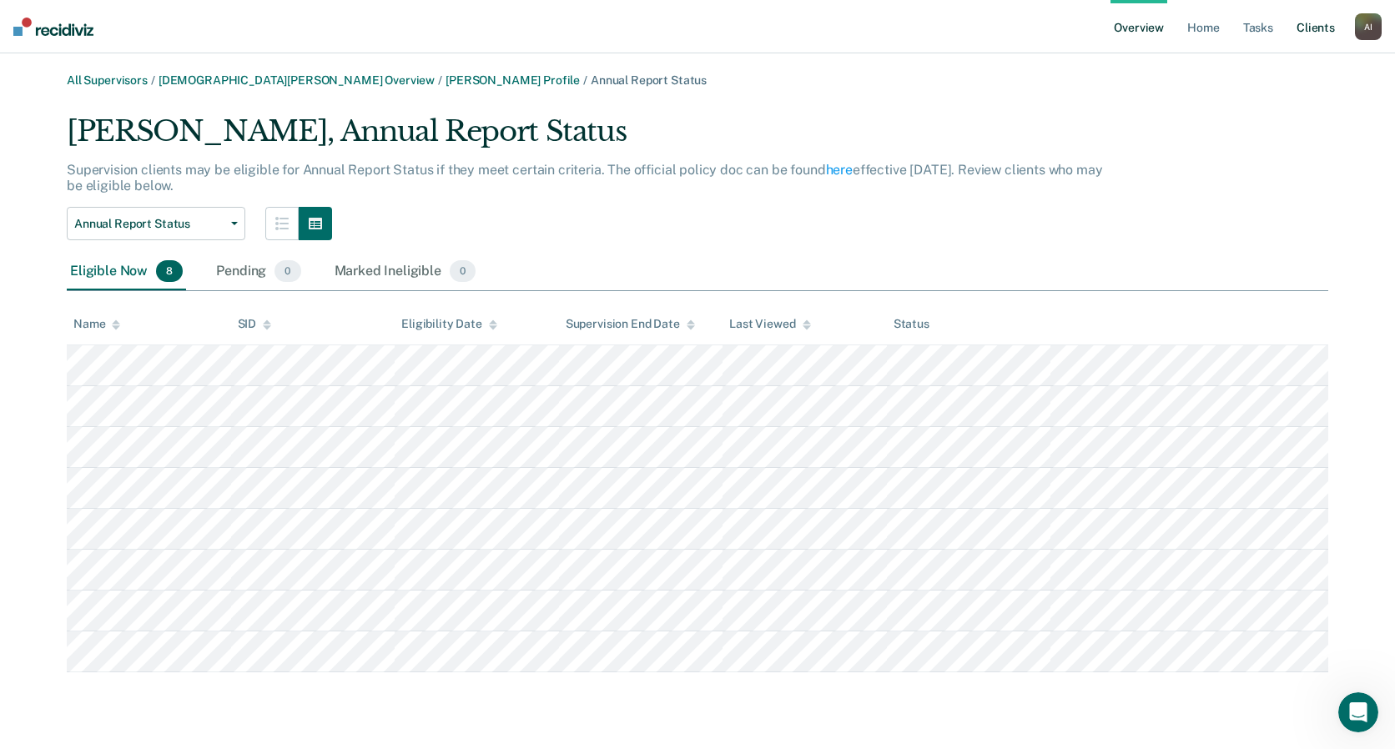
click at [993, 28] on link "Client s" at bounding box center [1315, 26] width 45 height 53
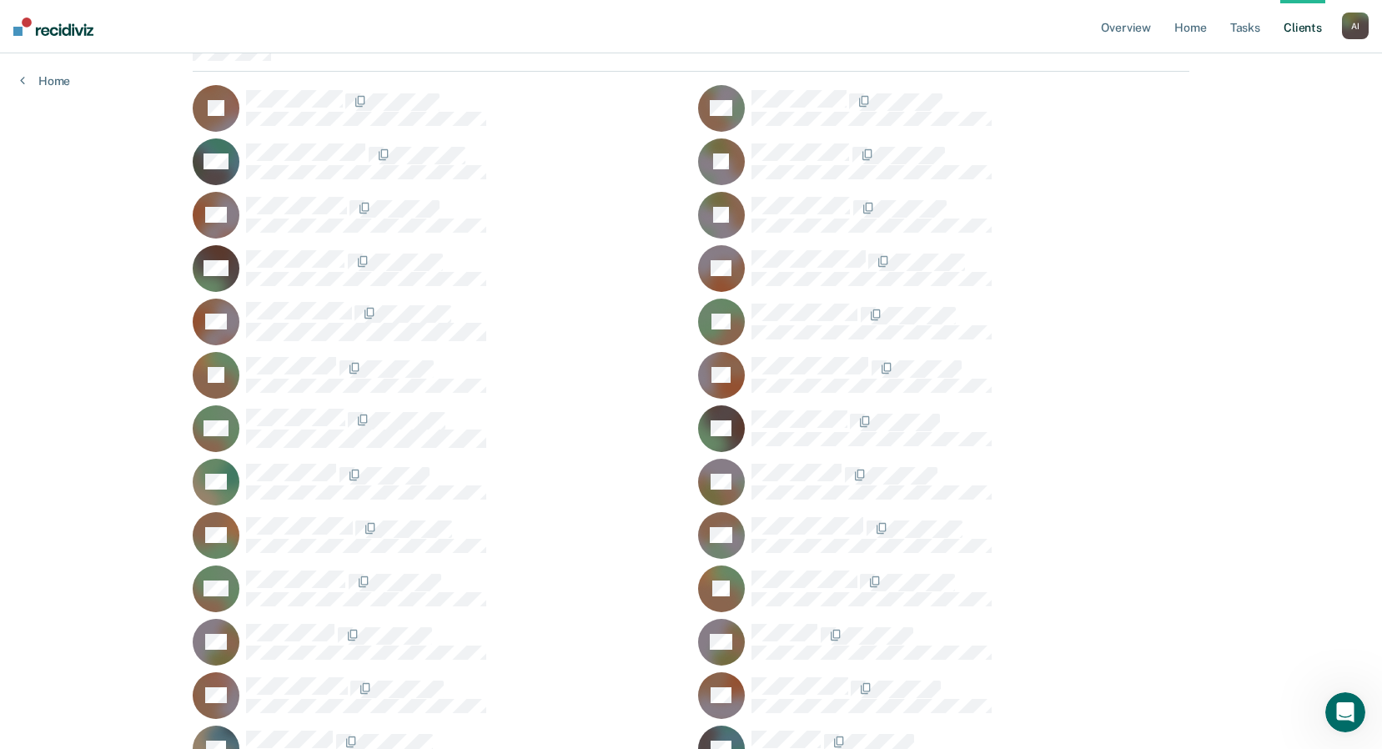
scroll to position [1546, 0]
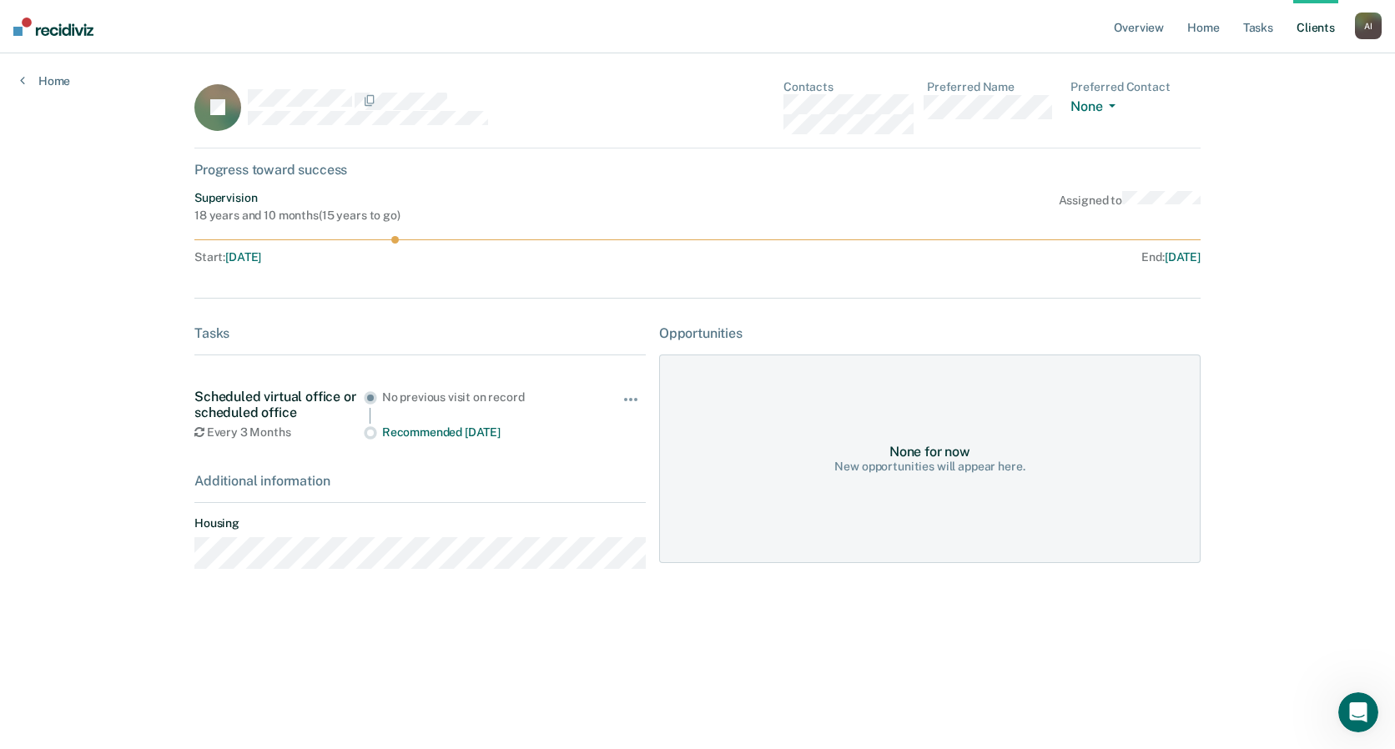
click at [108, 433] on div "Overview Home Tasks Client s [PERSON_NAME] A I Profile How it works Log Out Hom…" at bounding box center [697, 374] width 1395 height 749
click at [46, 76] on link "Home" at bounding box center [45, 80] width 50 height 15
